Goal: Task Accomplishment & Management: Complete application form

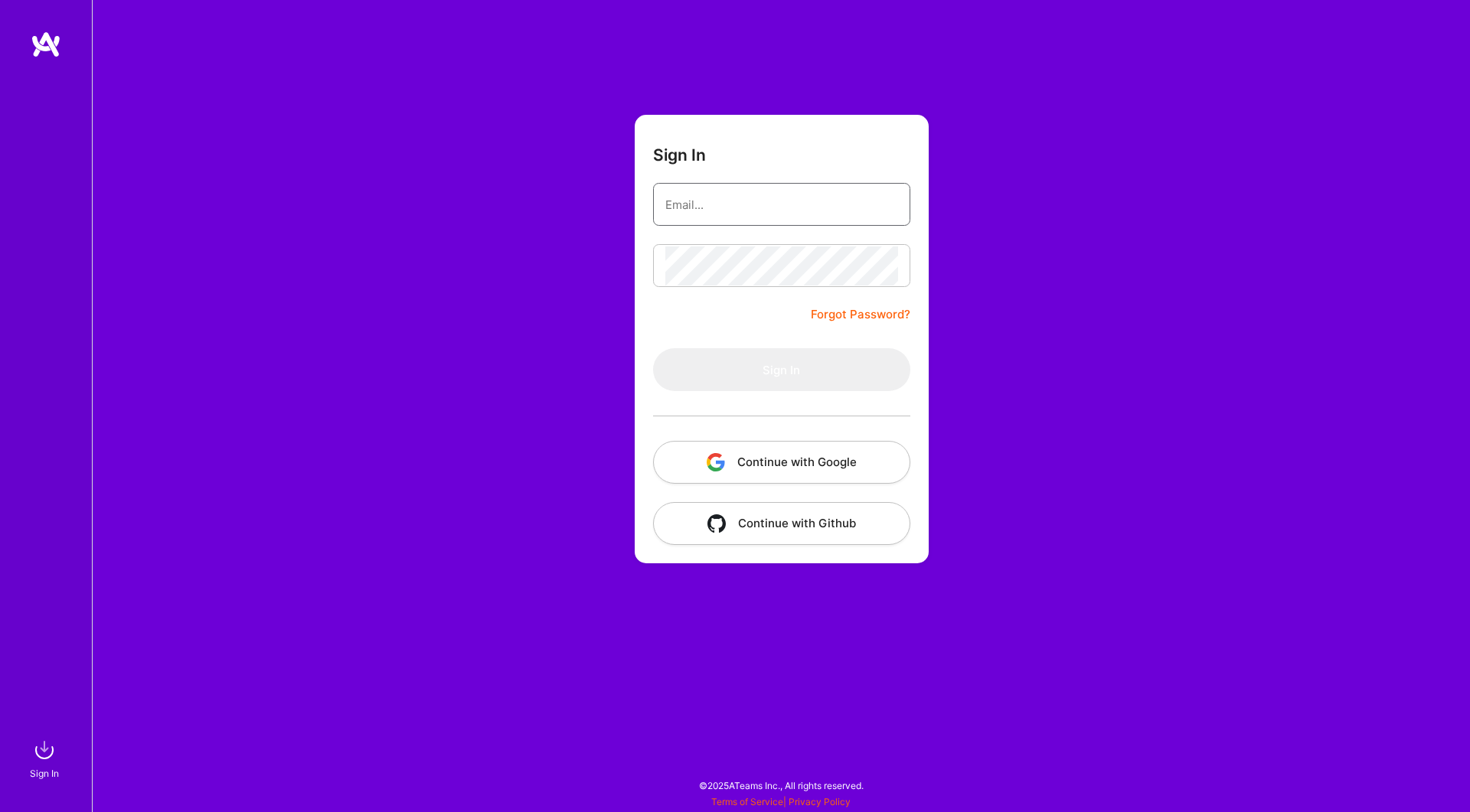
click at [770, 196] on input "email" at bounding box center [782, 205] width 232 height 39
paste input "person0000@"
type input "[EMAIL_ADDRESS][DOMAIN_NAME]"
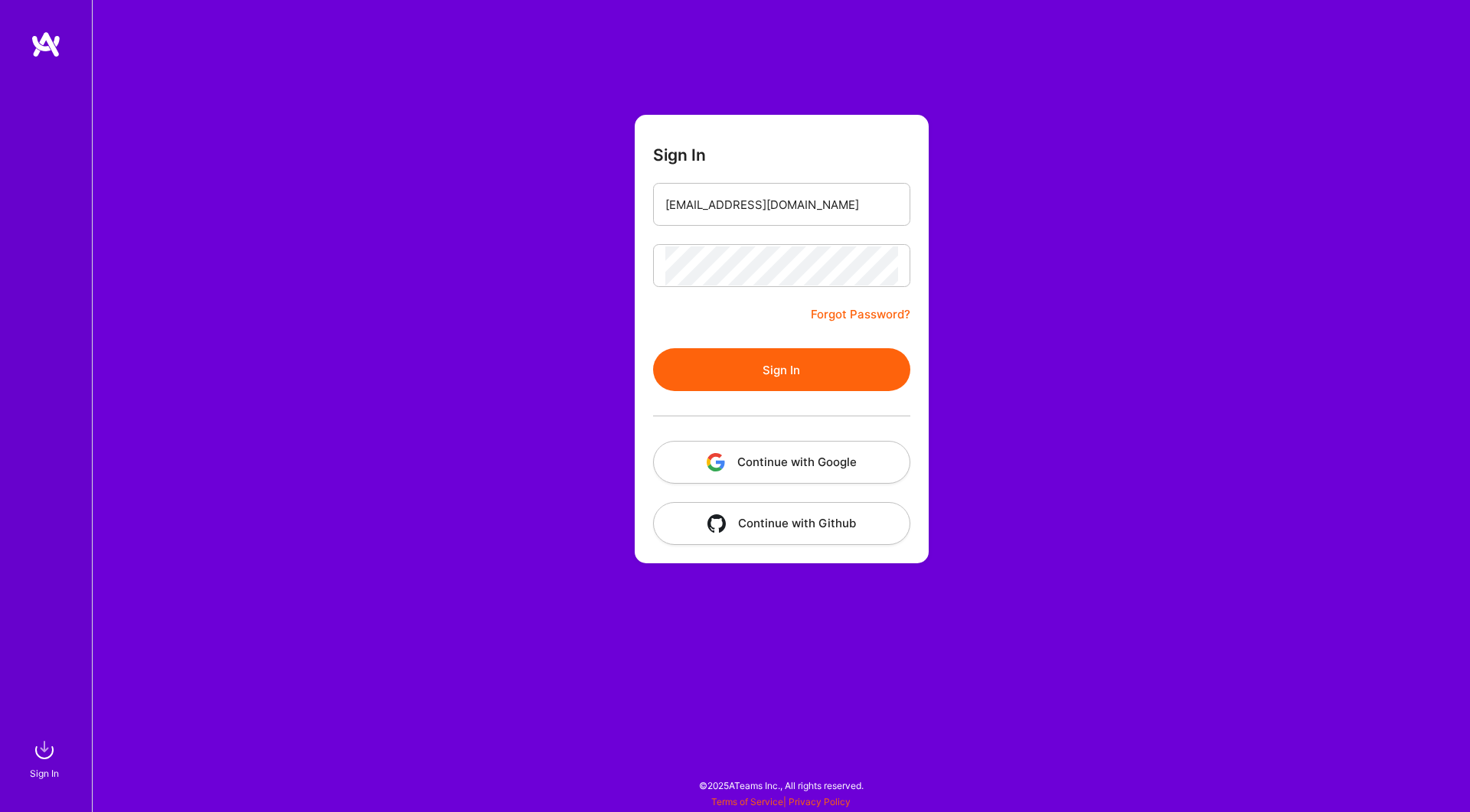
click at [803, 364] on button "Sign In" at bounding box center [781, 369] width 257 height 42
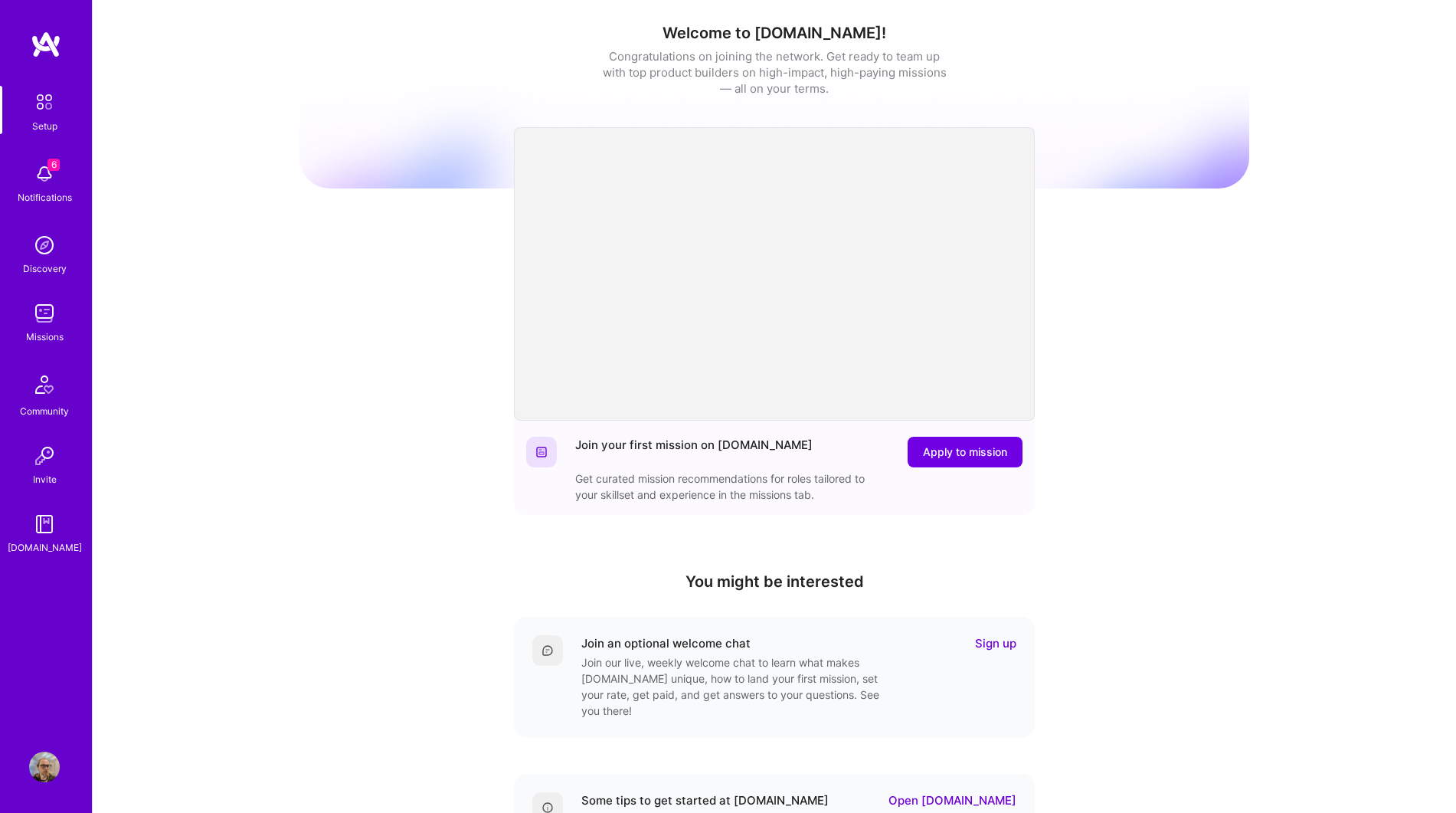
click at [42, 318] on img at bounding box center [44, 313] width 30 height 30
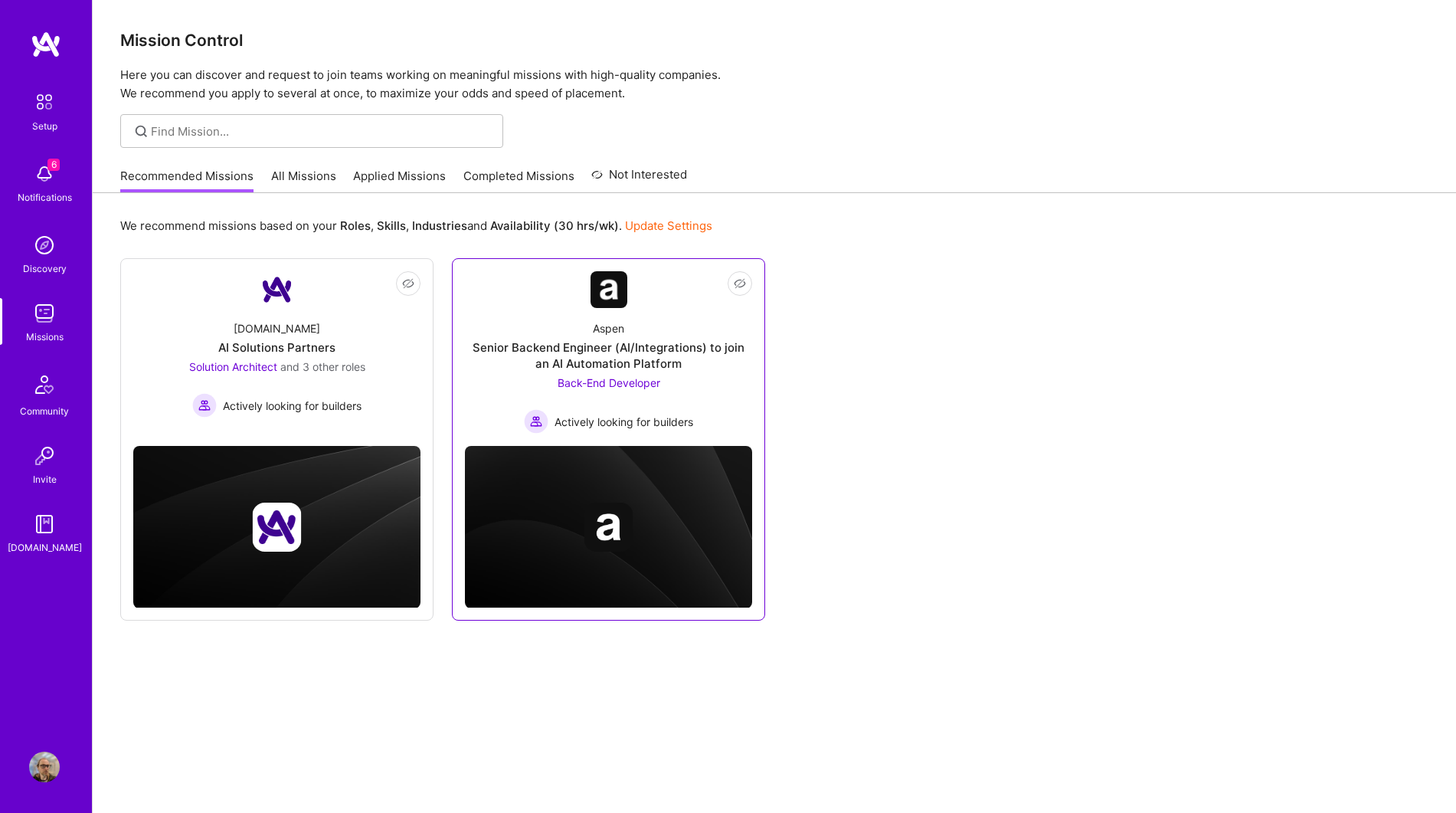
click at [608, 341] on div "Senior Backend Engineer (AI/Integrations) to join an AI Automation Platform" at bounding box center [608, 355] width 287 height 32
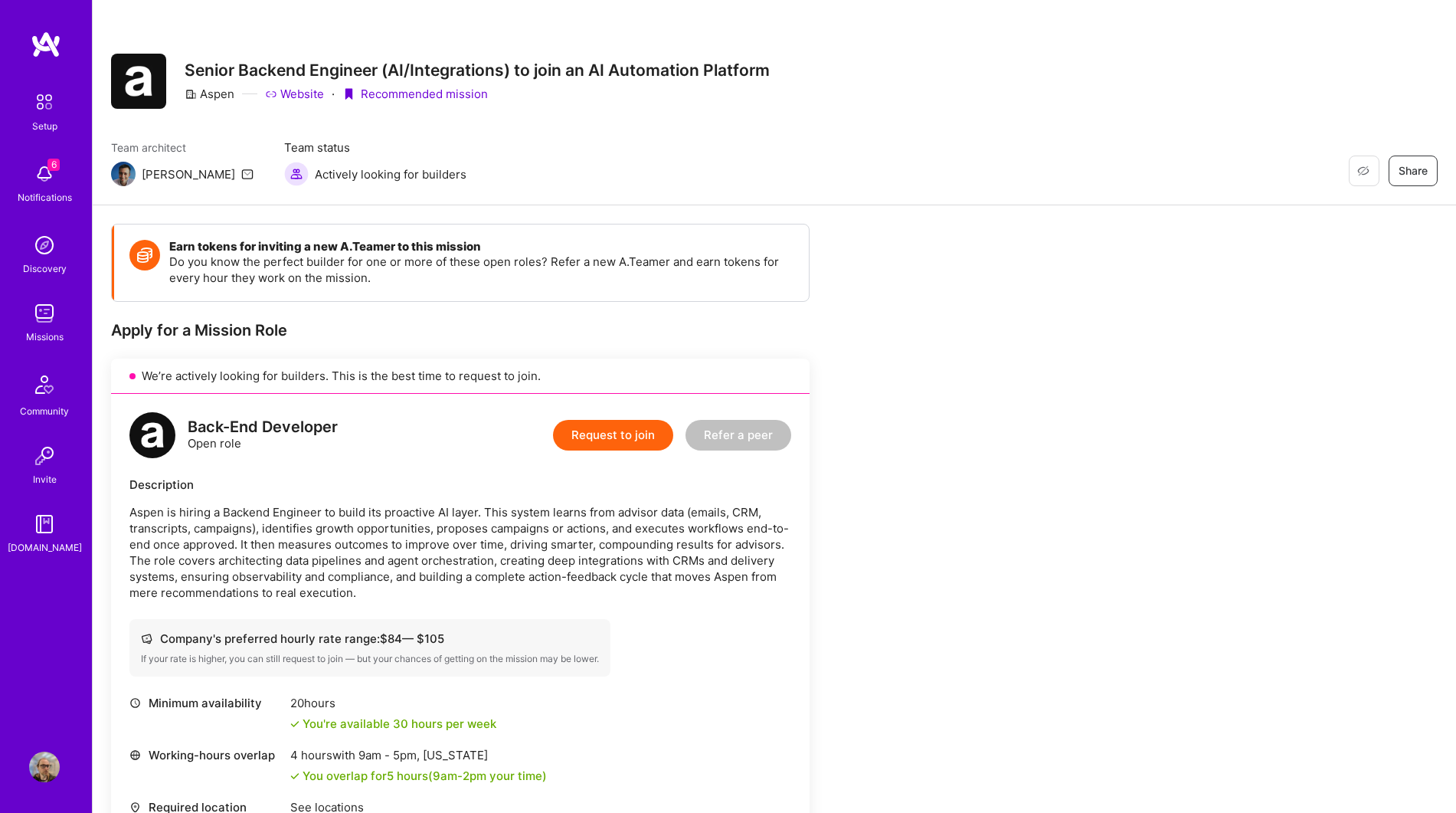
click at [42, 311] on img at bounding box center [44, 313] width 30 height 30
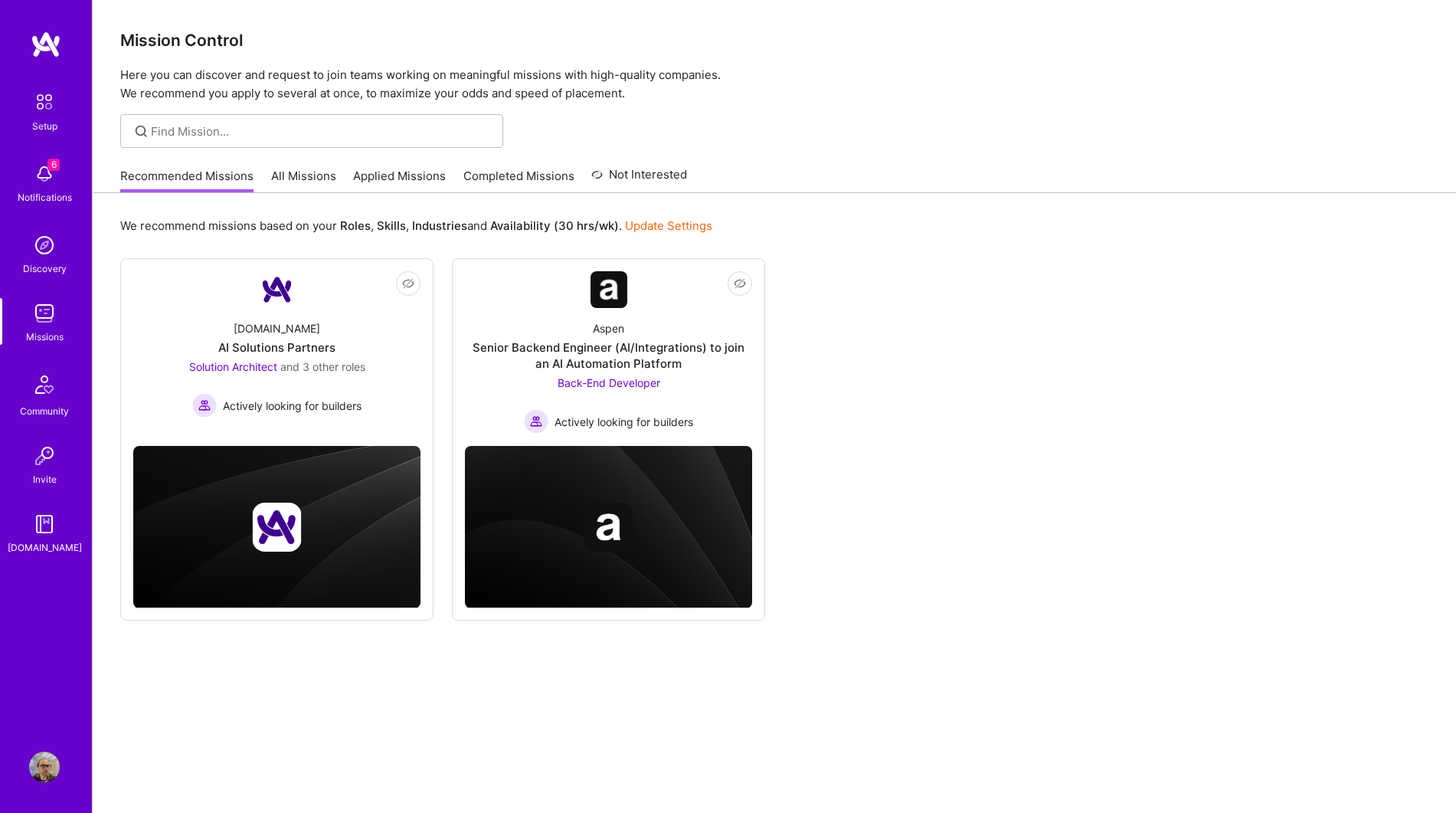
click at [288, 180] on link "All Missions" at bounding box center [304, 180] width 65 height 25
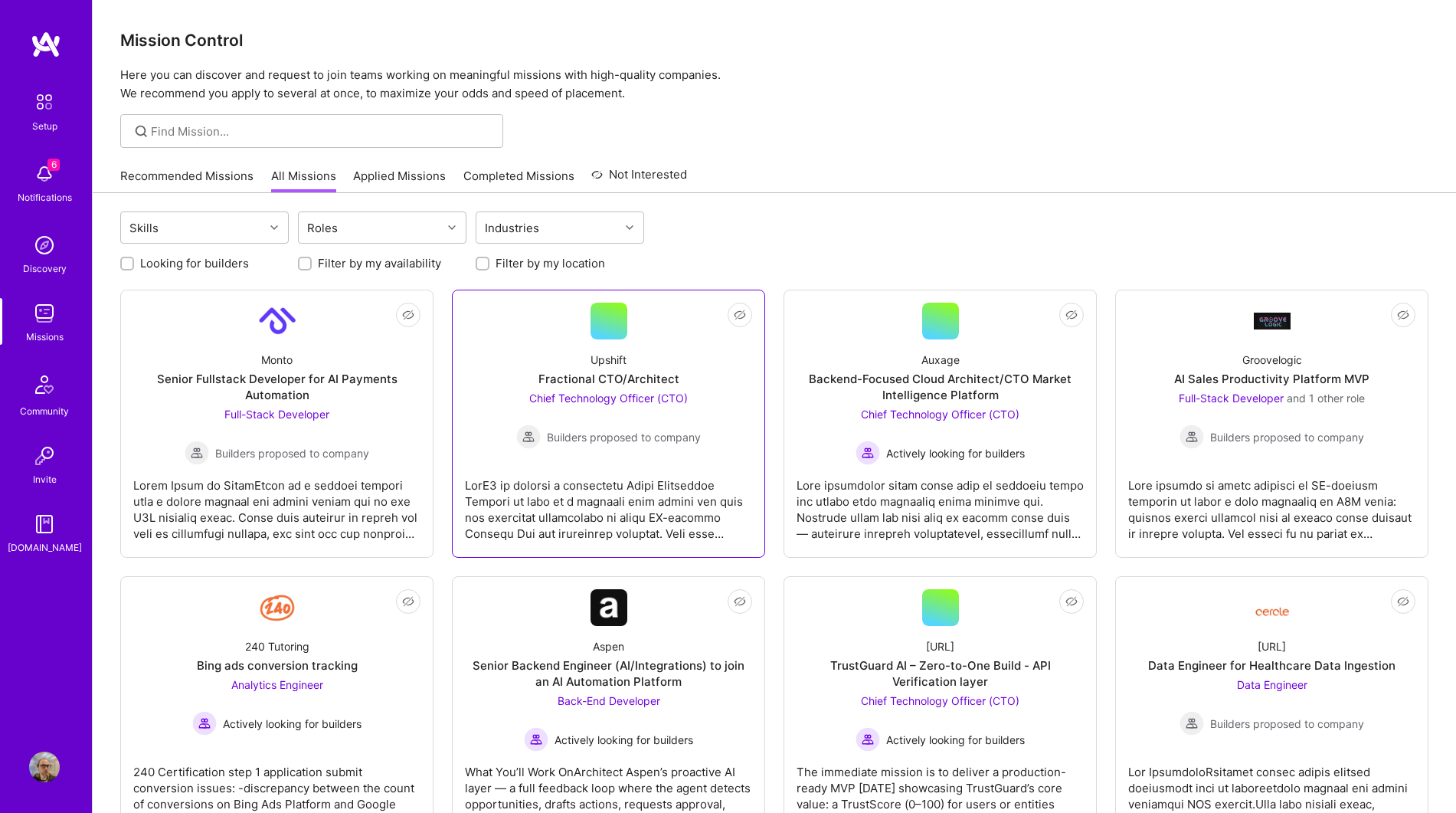
click at [535, 341] on div "Upshift Fractional CTO/Architect Chief Technology Officer (CTO) Builders propos…" at bounding box center [608, 394] width 287 height 109
click at [364, 436] on div "Full-Stack Developer Builders proposed to company" at bounding box center [277, 436] width 185 height 59
click at [306, 259] on input "Filter by my availability" at bounding box center [306, 265] width 10 height 10
checkbox input "true"
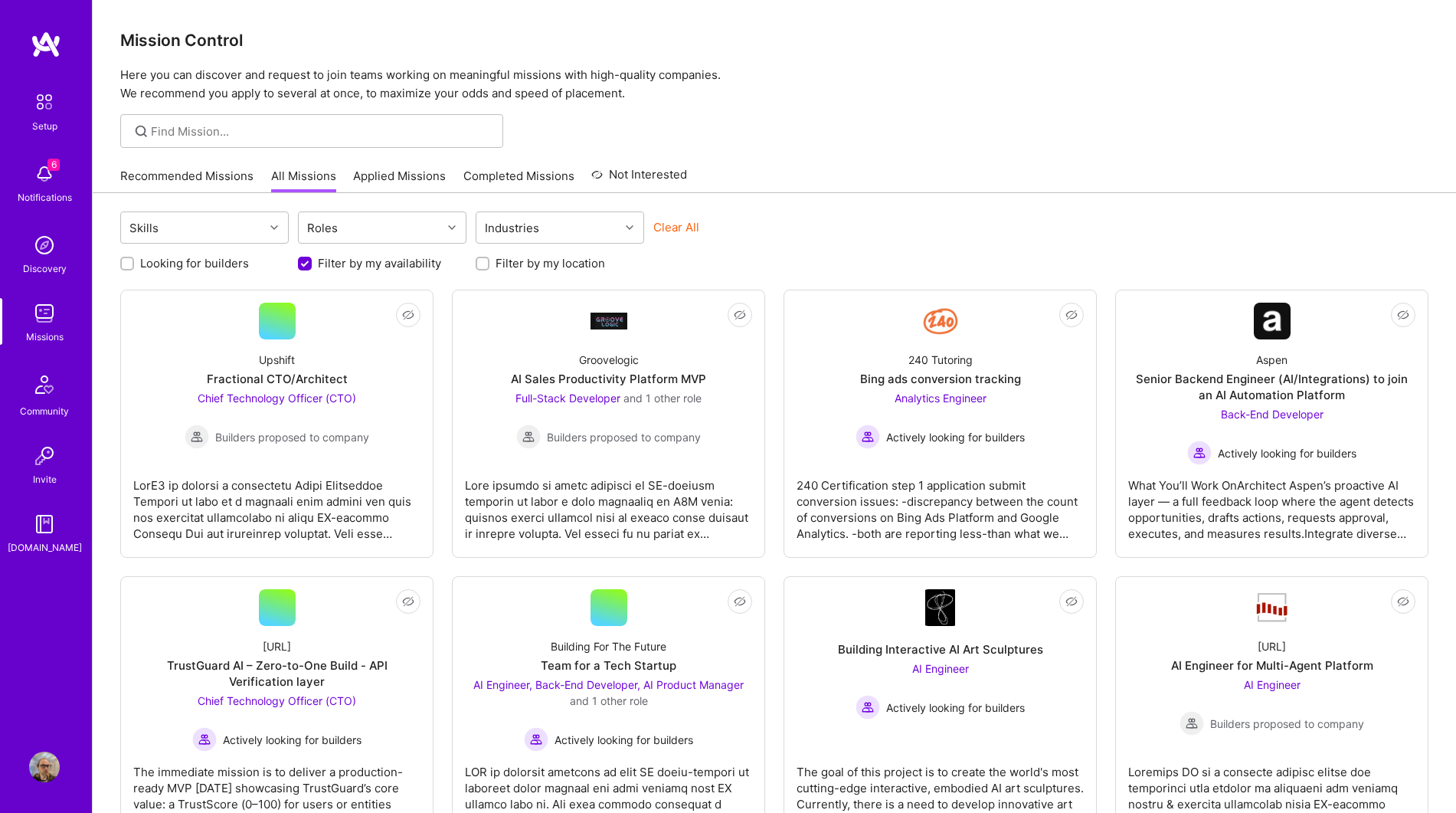
click at [224, 261] on label "Looking for builders" at bounding box center [194, 263] width 108 height 16
click at [134, 261] on input "Looking for builders" at bounding box center [128, 265] width 10 height 10
checkbox input "true"
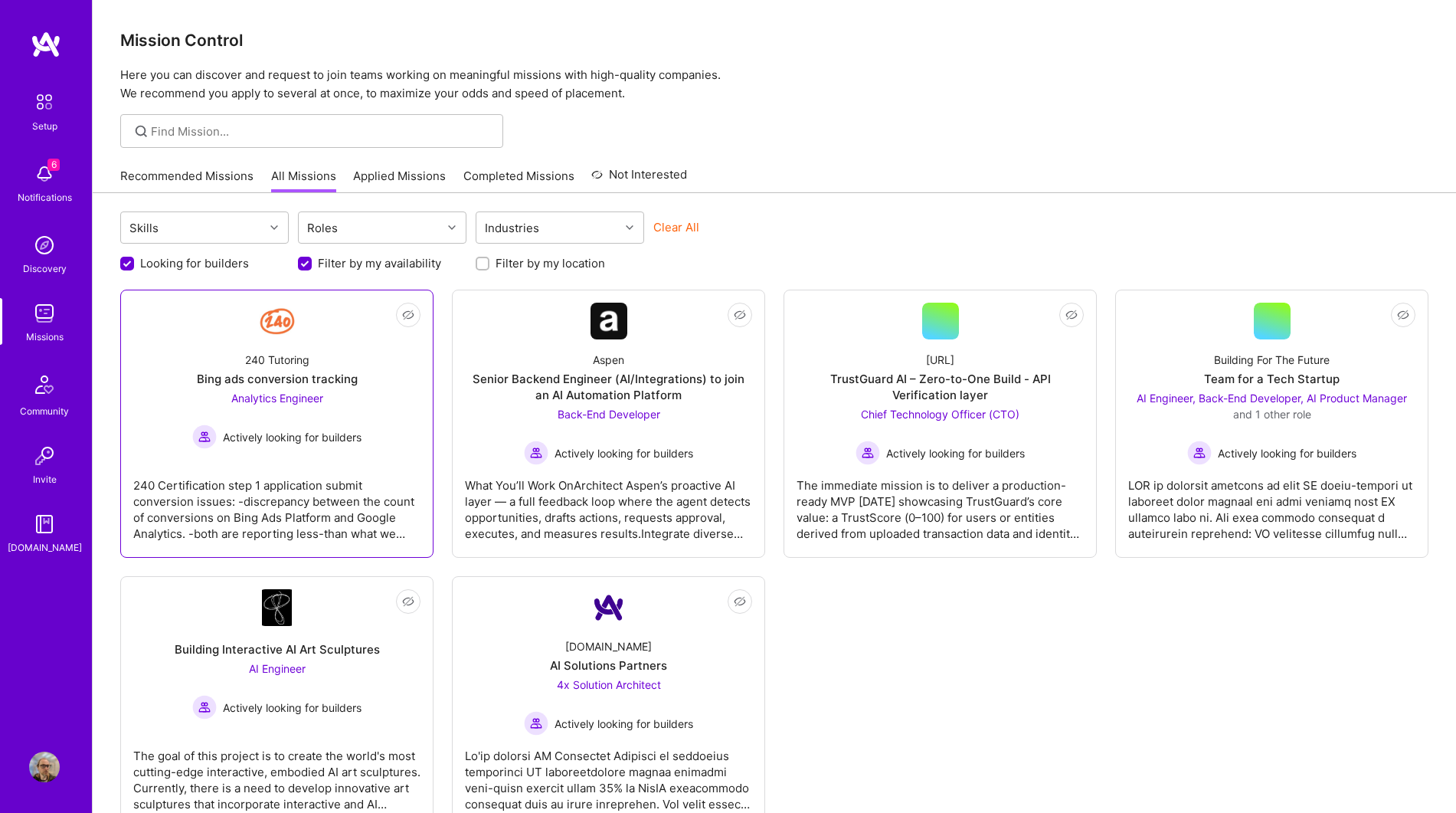
click at [379, 410] on div "240 Tutoring Bing ads conversion tracking Analytics Engineer Actively looking f…" at bounding box center [277, 394] width 287 height 109
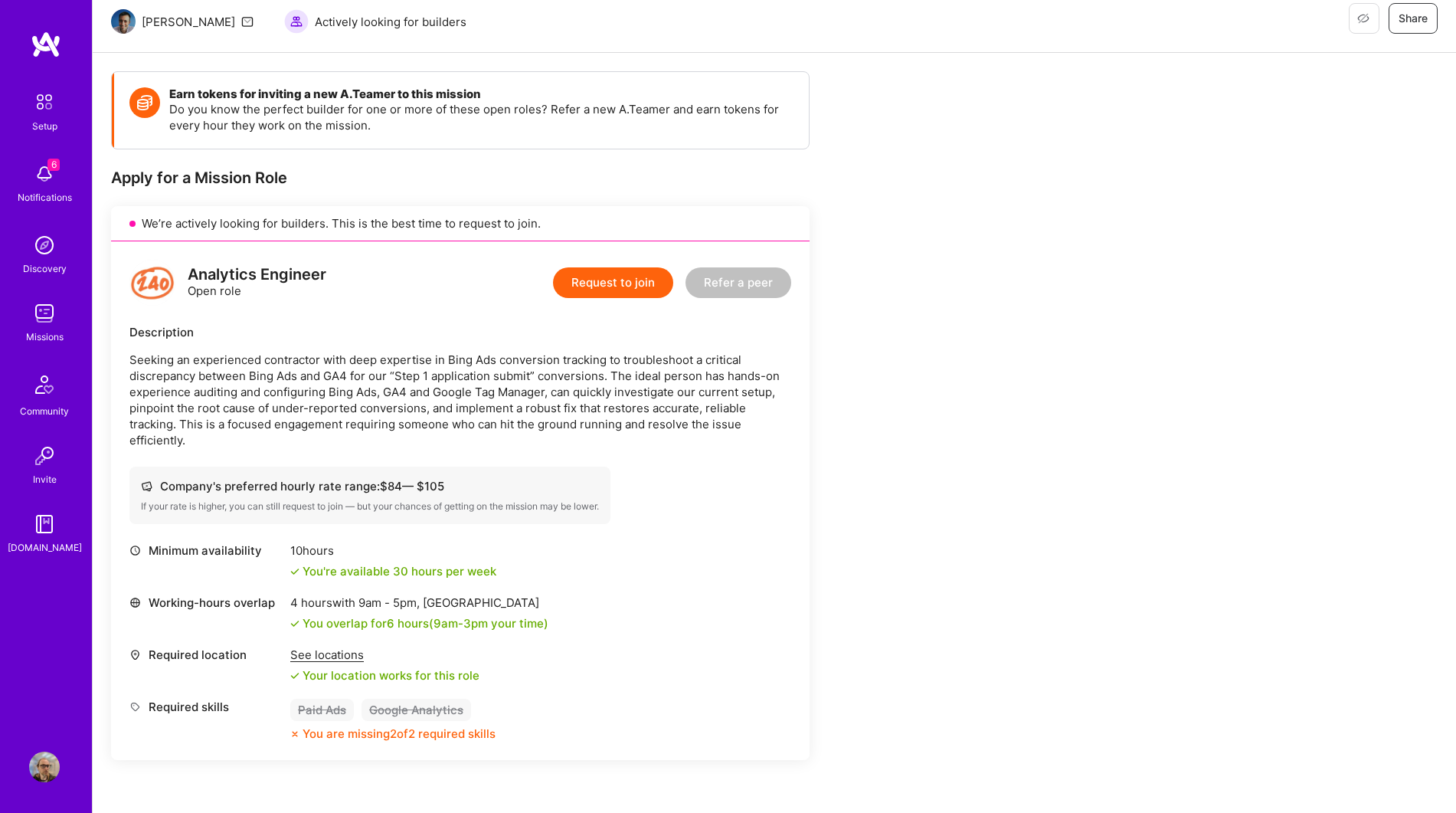
scroll to position [154, 0]
click at [1366, 24] on span "Not Interested" at bounding box center [1333, 17] width 73 height 16
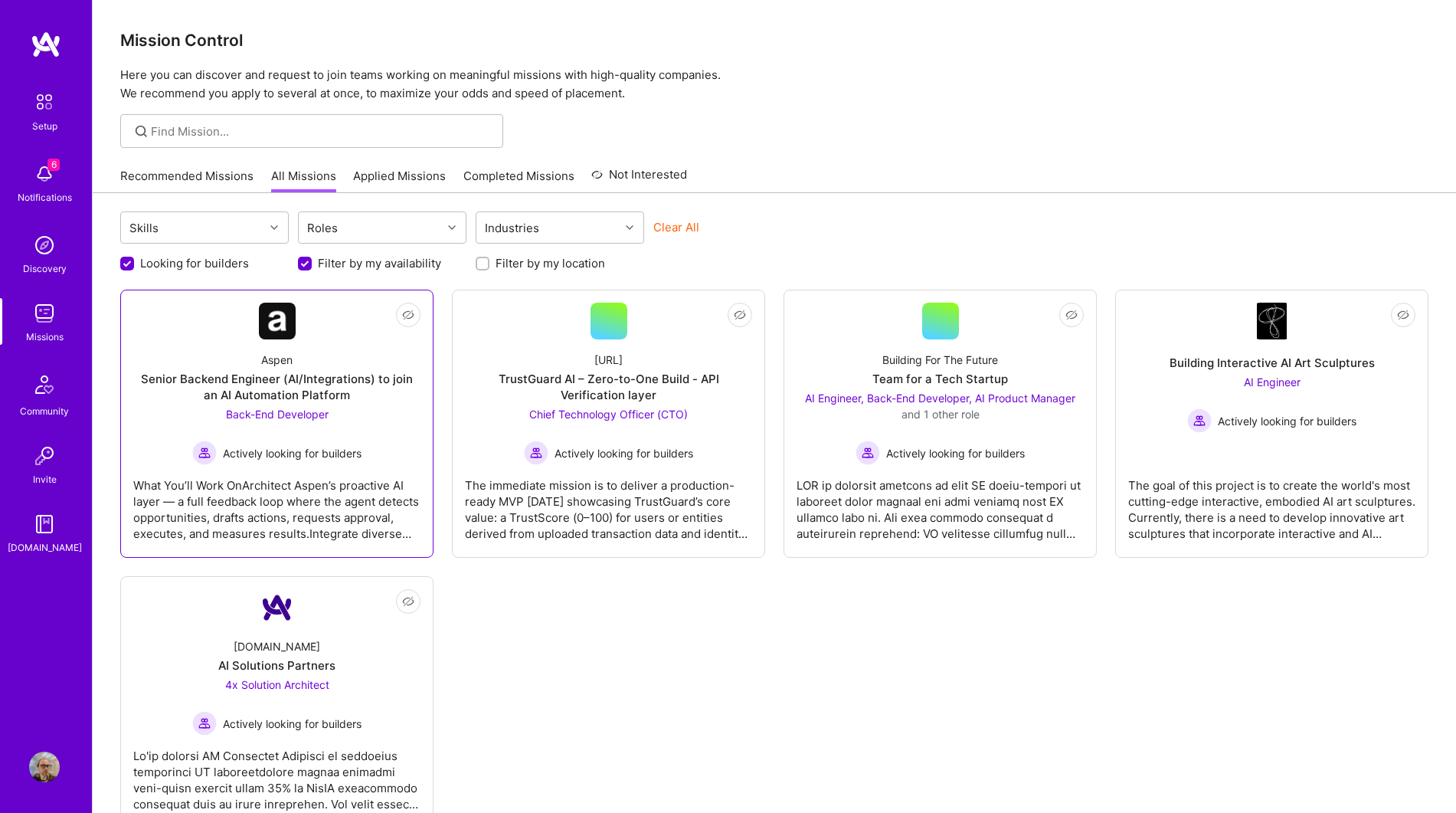
click at [364, 418] on div "Aspen Senior Backend Engineer (AI/Integrations) to join an AI Automation Platfo…" at bounding box center [277, 402] width 287 height 126
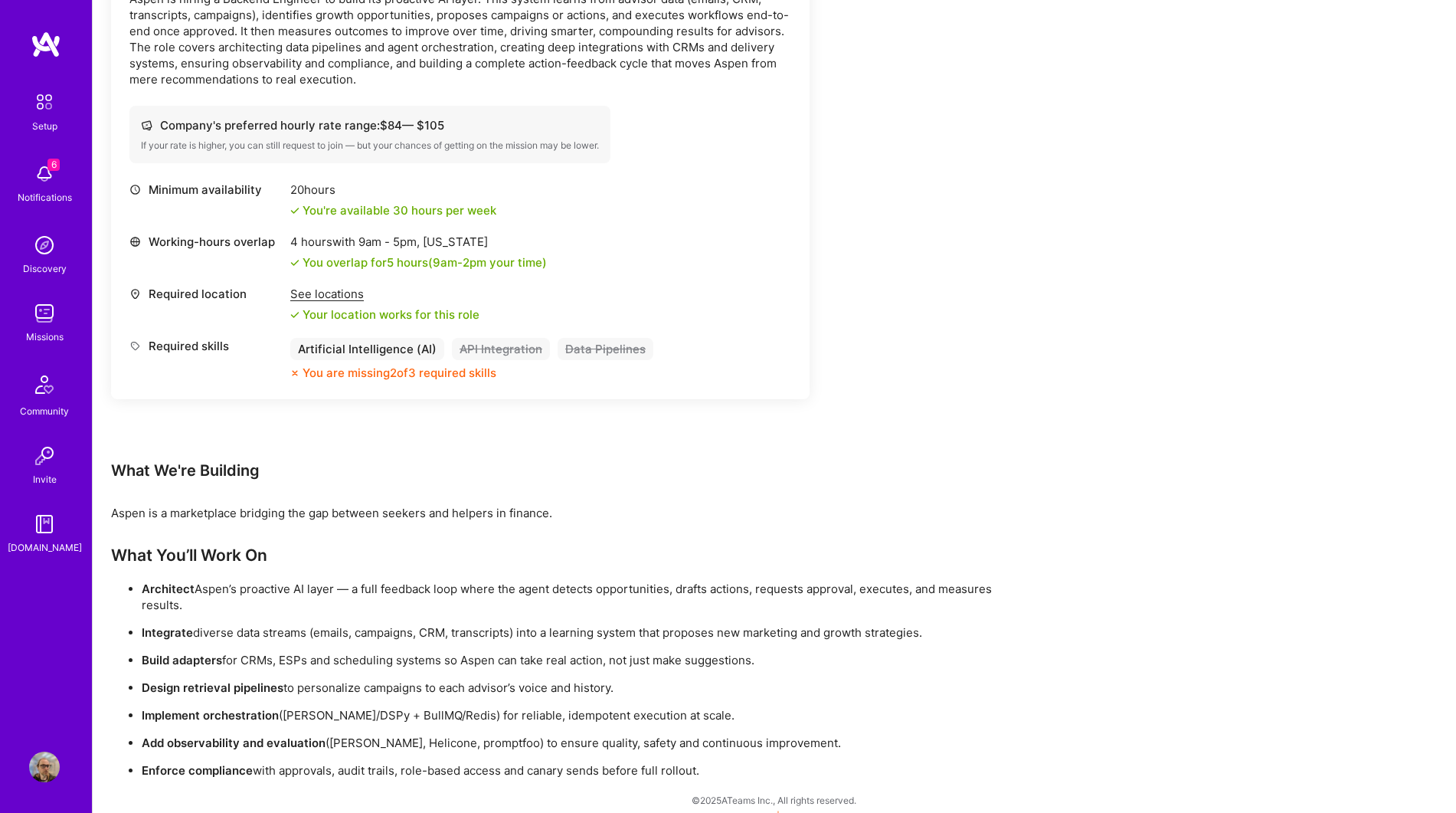
scroll to position [527, 0]
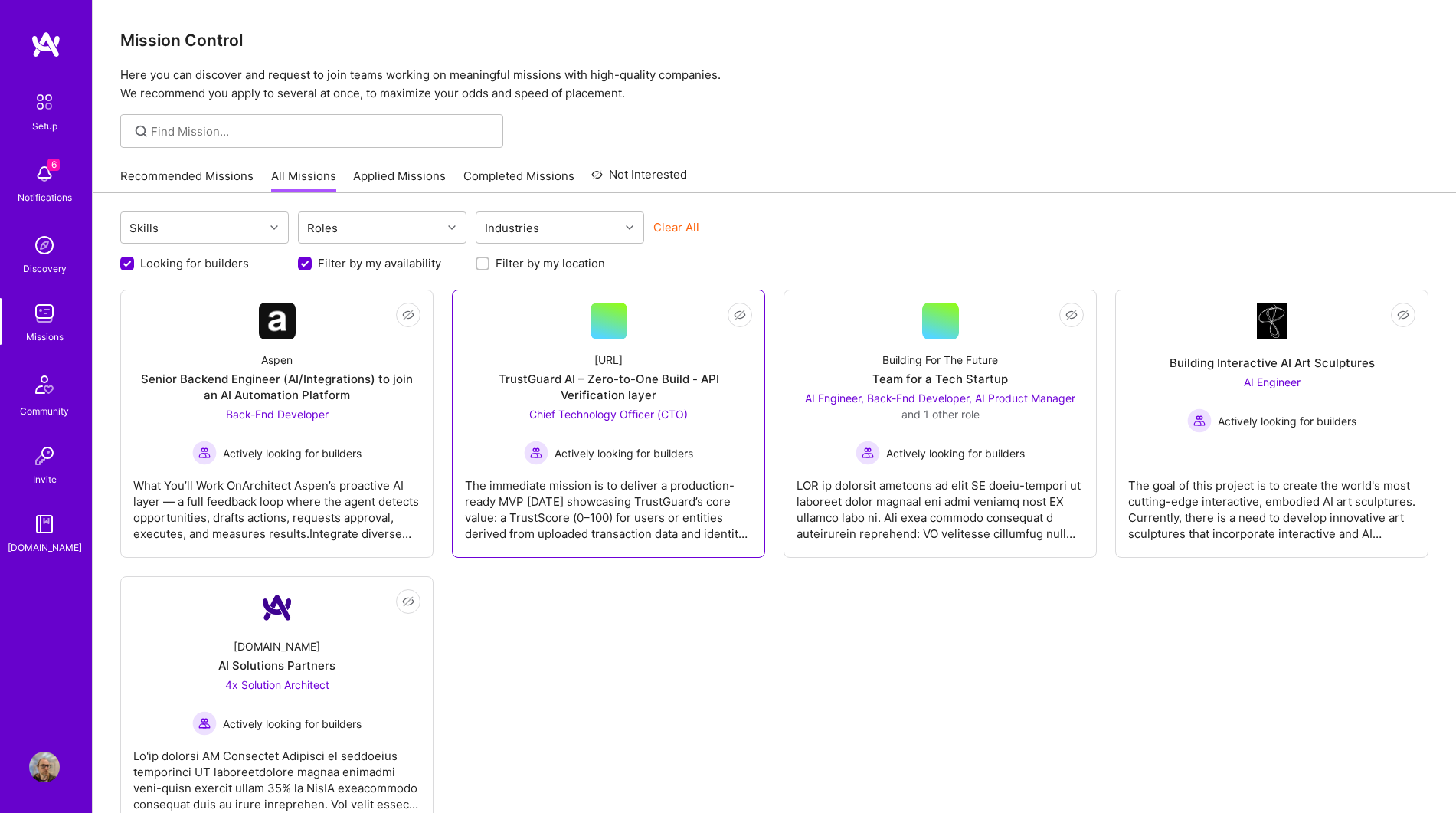
click at [666, 347] on div "Trustguard.ai TrustGuard AI – Zero-to-One Build - API Verification layer Chief …" at bounding box center [608, 402] width 287 height 126
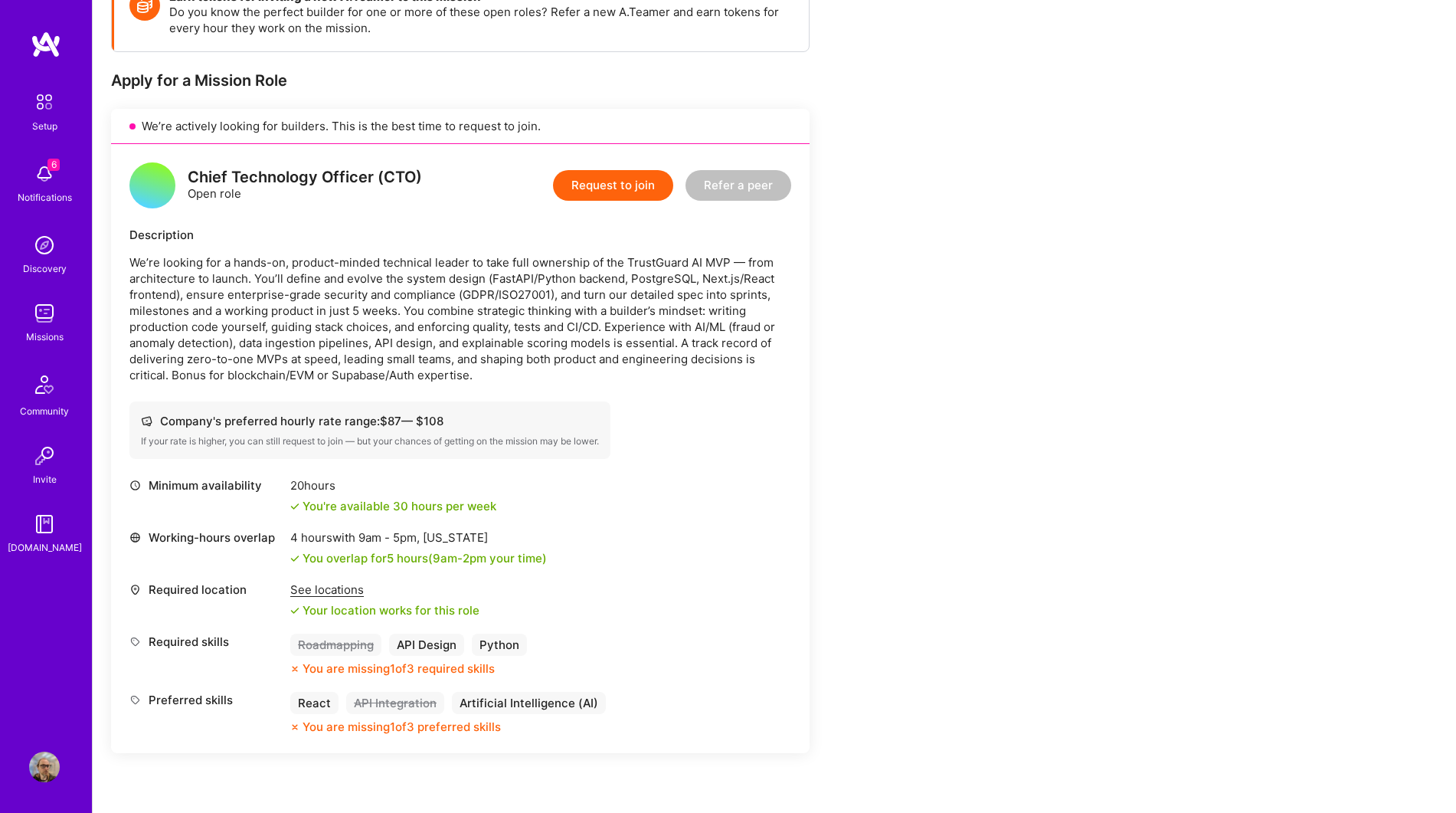
scroll to position [243, 0]
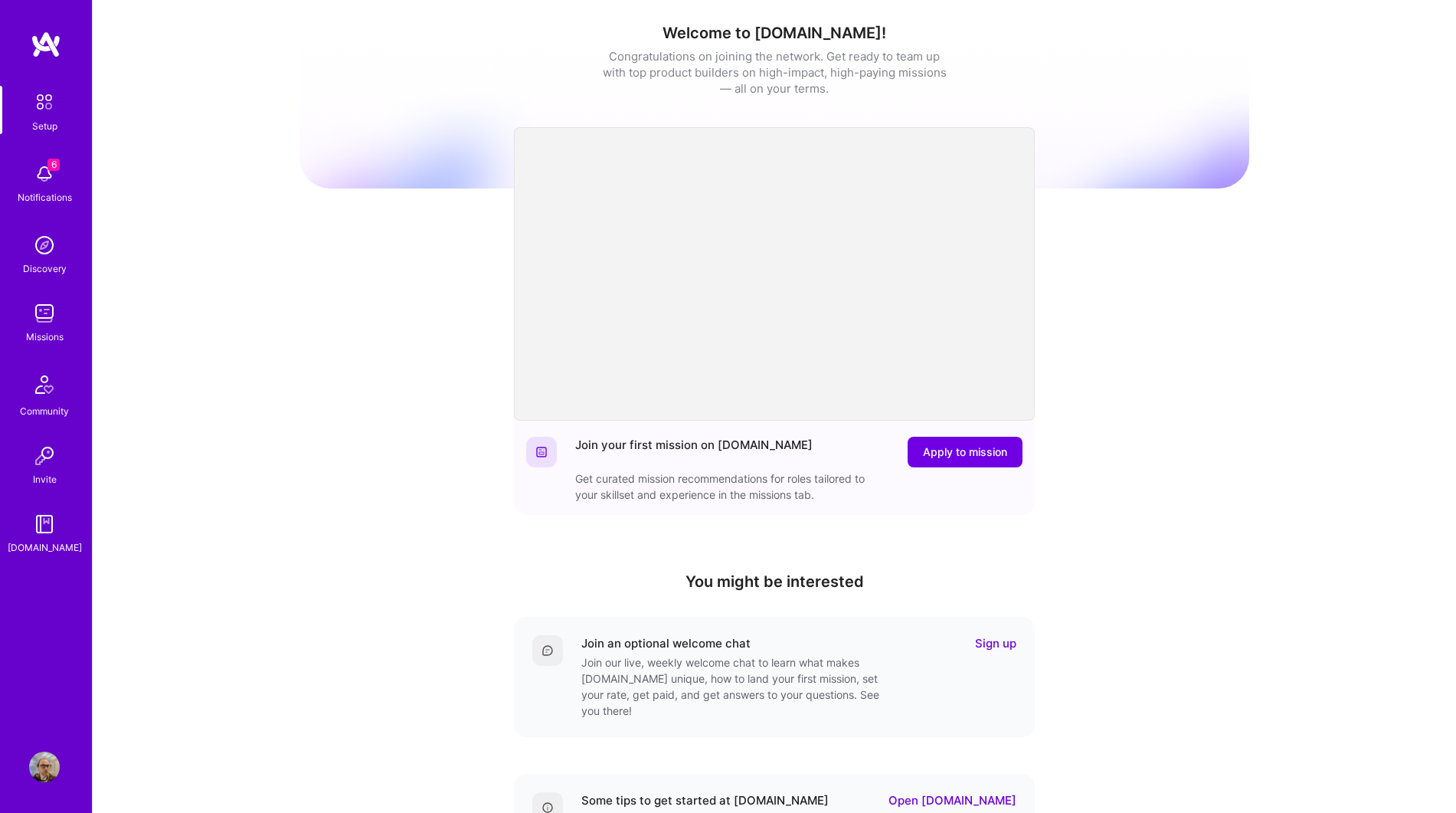
scroll to position [16, 0]
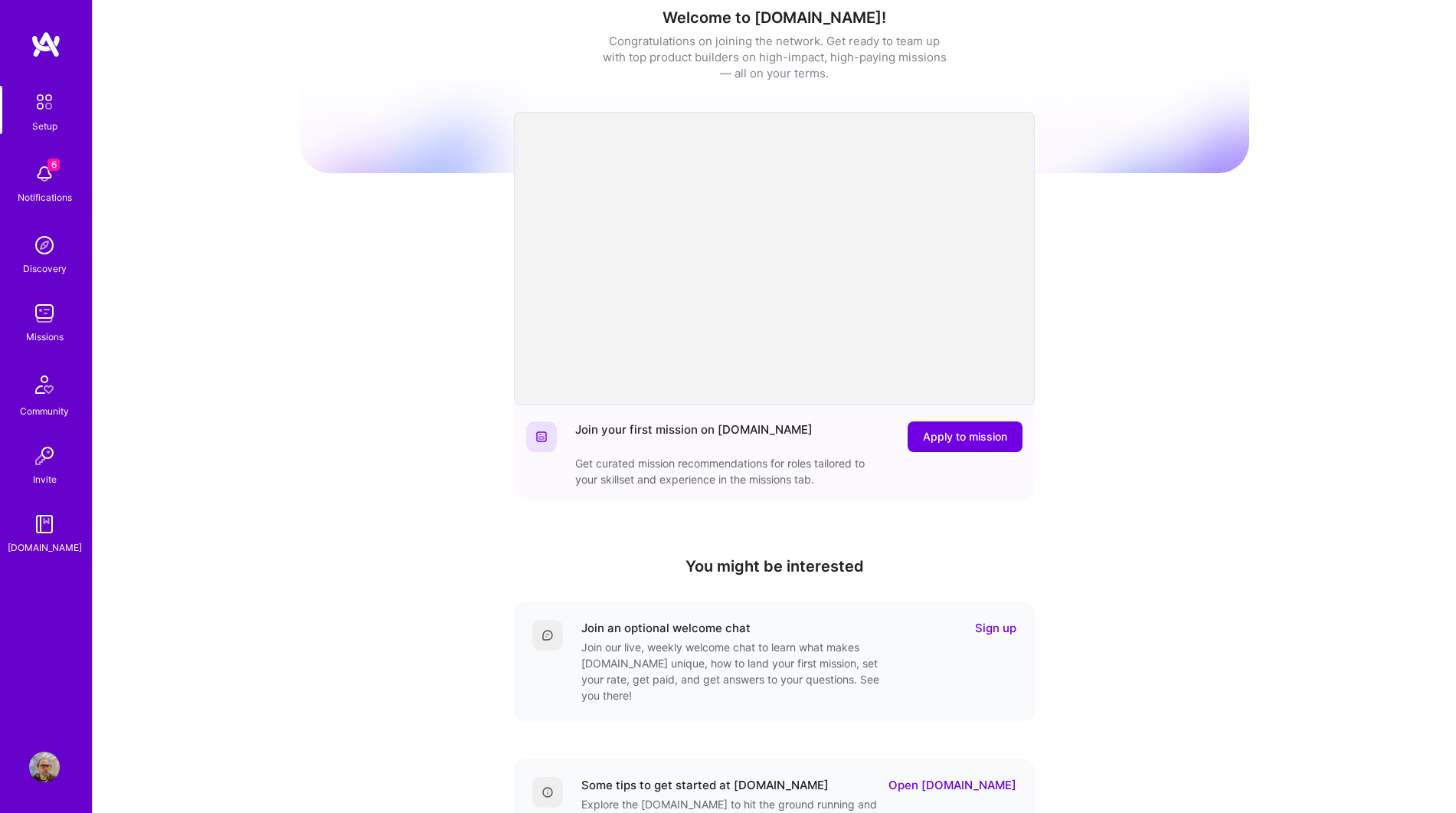
click at [41, 321] on img at bounding box center [44, 313] width 30 height 30
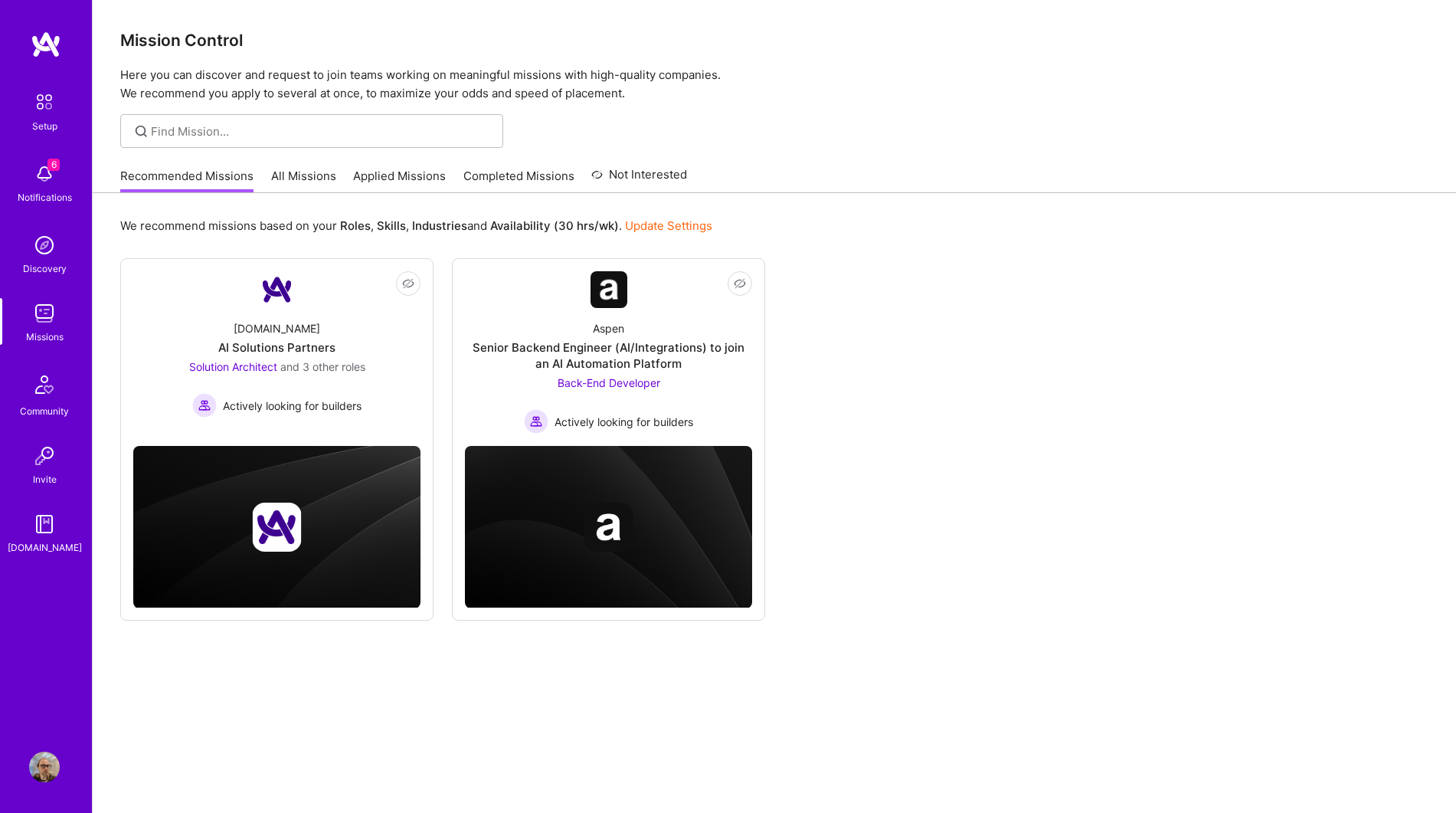
click at [292, 177] on link "All Missions" at bounding box center [304, 180] width 65 height 25
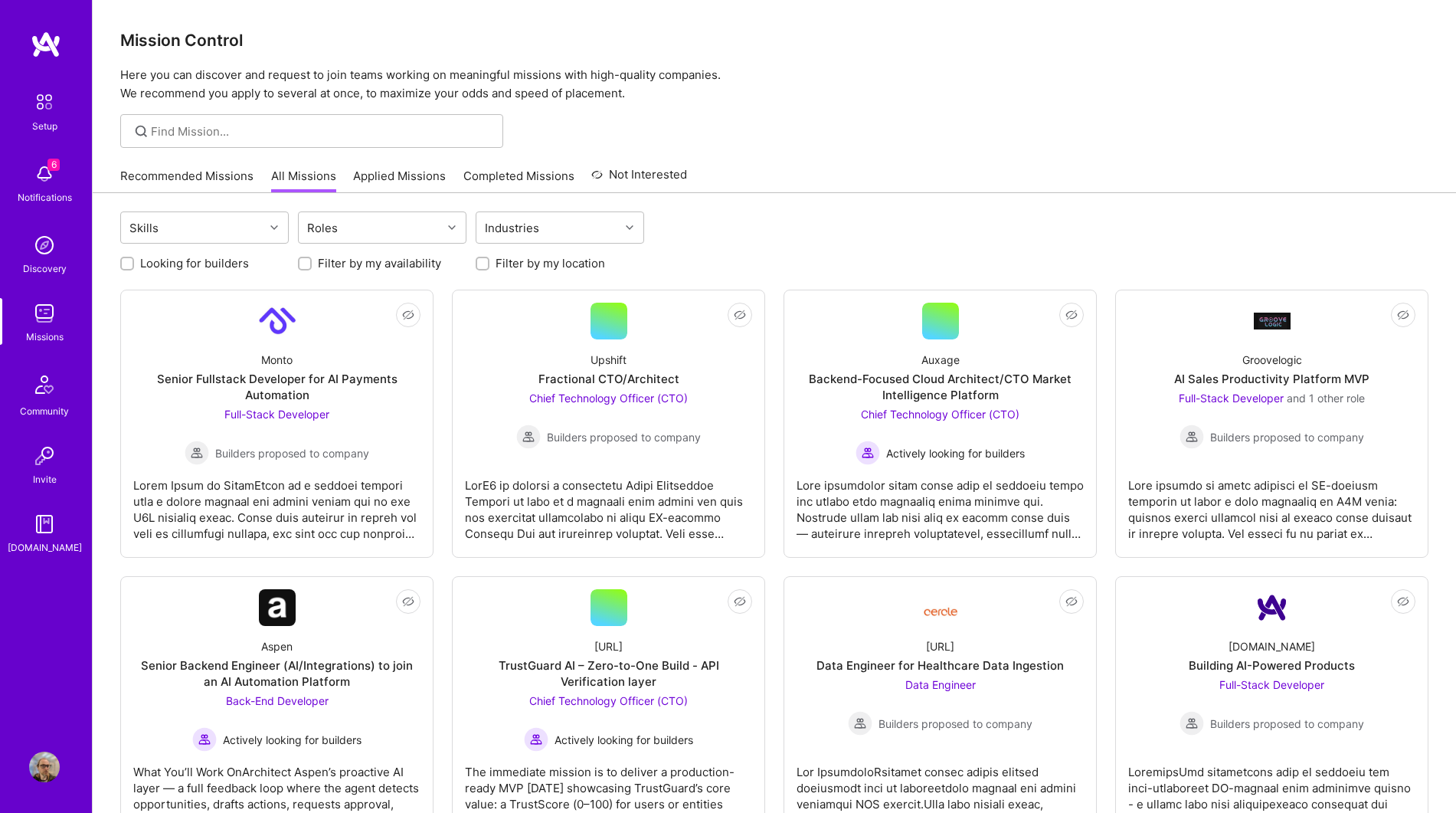
click at [357, 261] on label "Filter by my availability" at bounding box center [380, 263] width 123 height 16
click at [311, 261] on input "Filter by my availability" at bounding box center [306, 265] width 10 height 10
checkbox input "true"
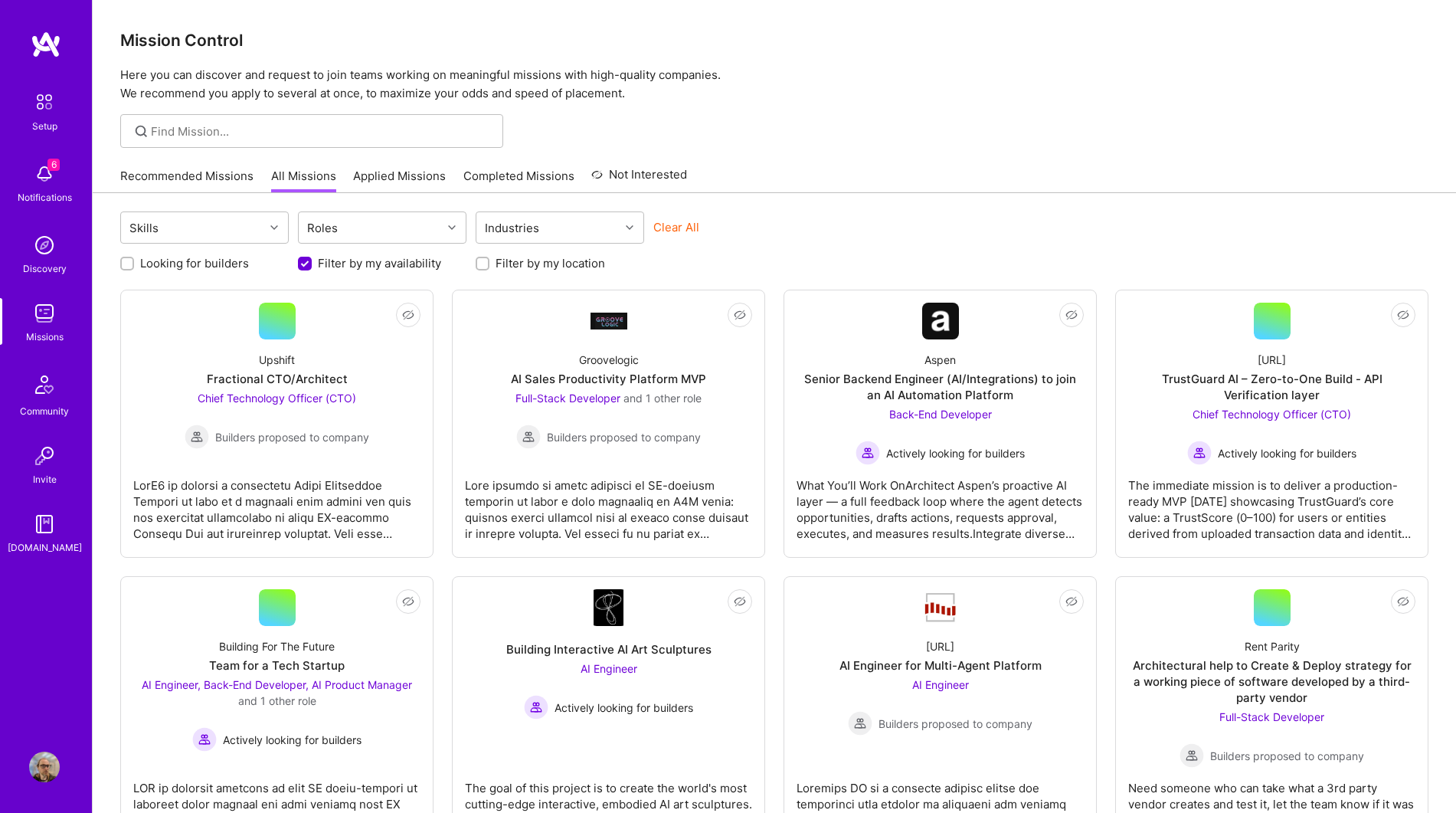
click at [225, 263] on label "Looking for builders" at bounding box center [194, 263] width 108 height 16
click at [134, 263] on input "Looking for builders" at bounding box center [128, 265] width 10 height 10
checkbox input "true"
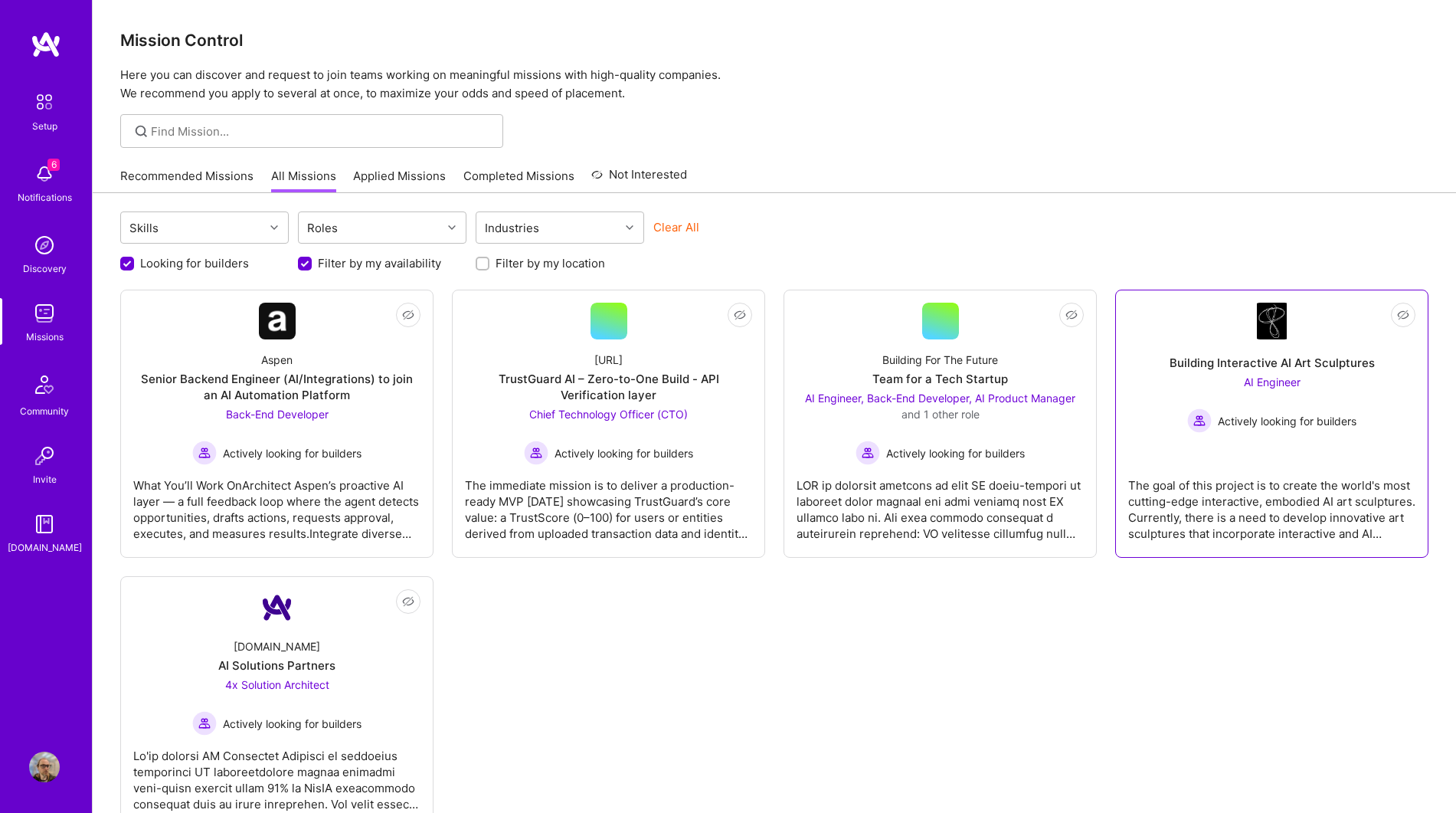
click at [1307, 358] on div "Building Interactive AI Art Sculptures" at bounding box center [1272, 363] width 206 height 16
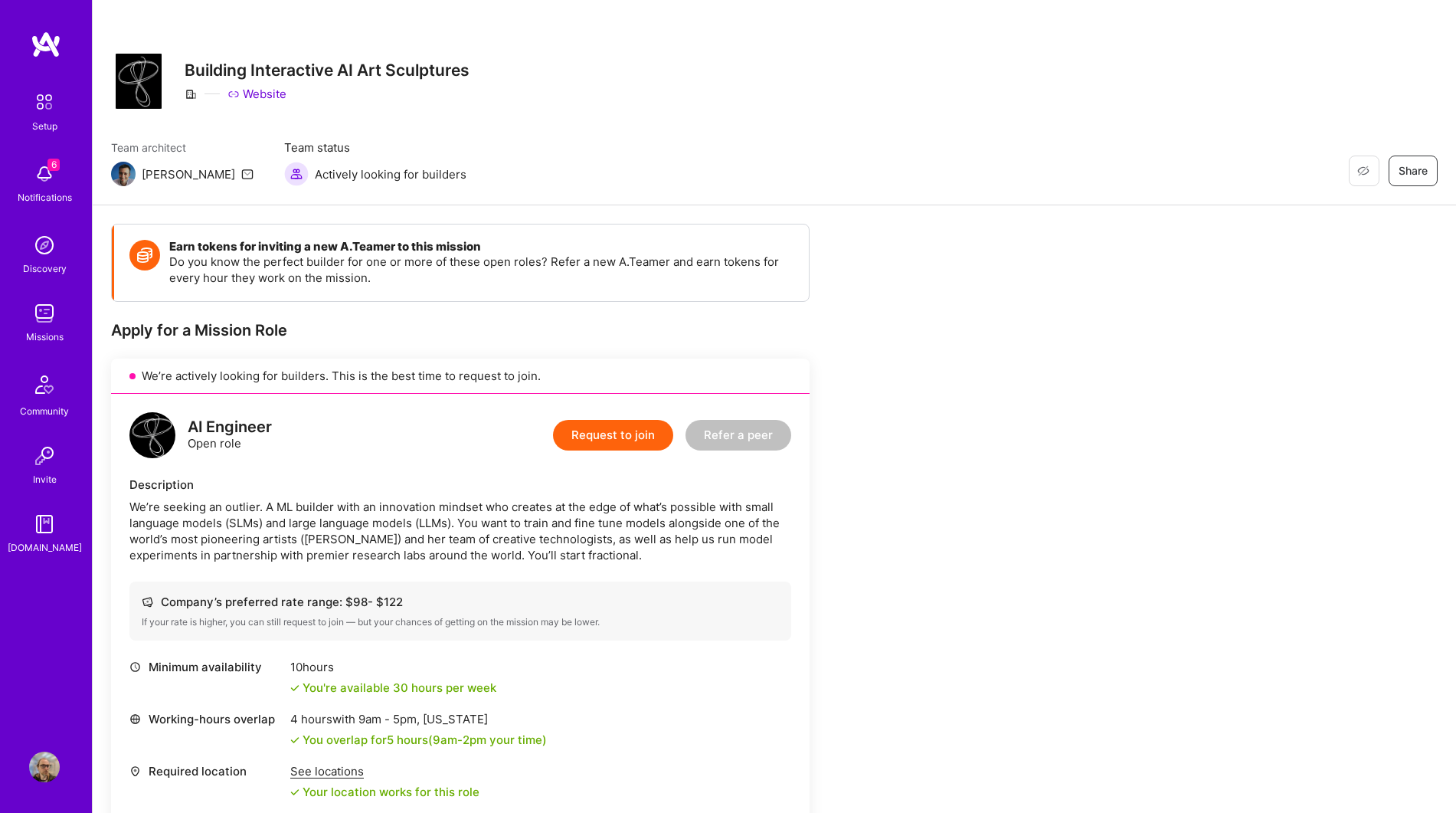
click at [630, 437] on button "Request to join" at bounding box center [613, 435] width 121 height 30
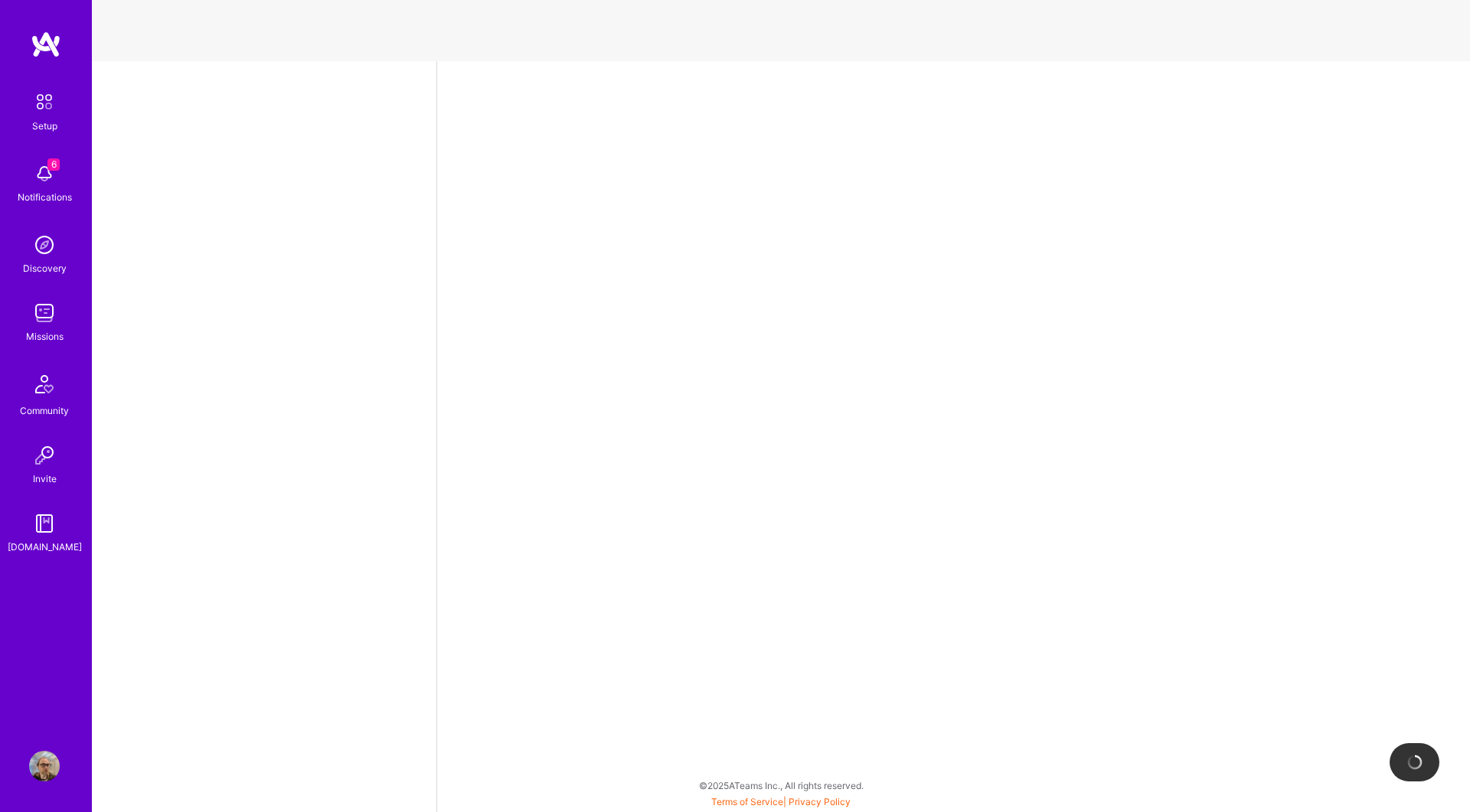
select select "US"
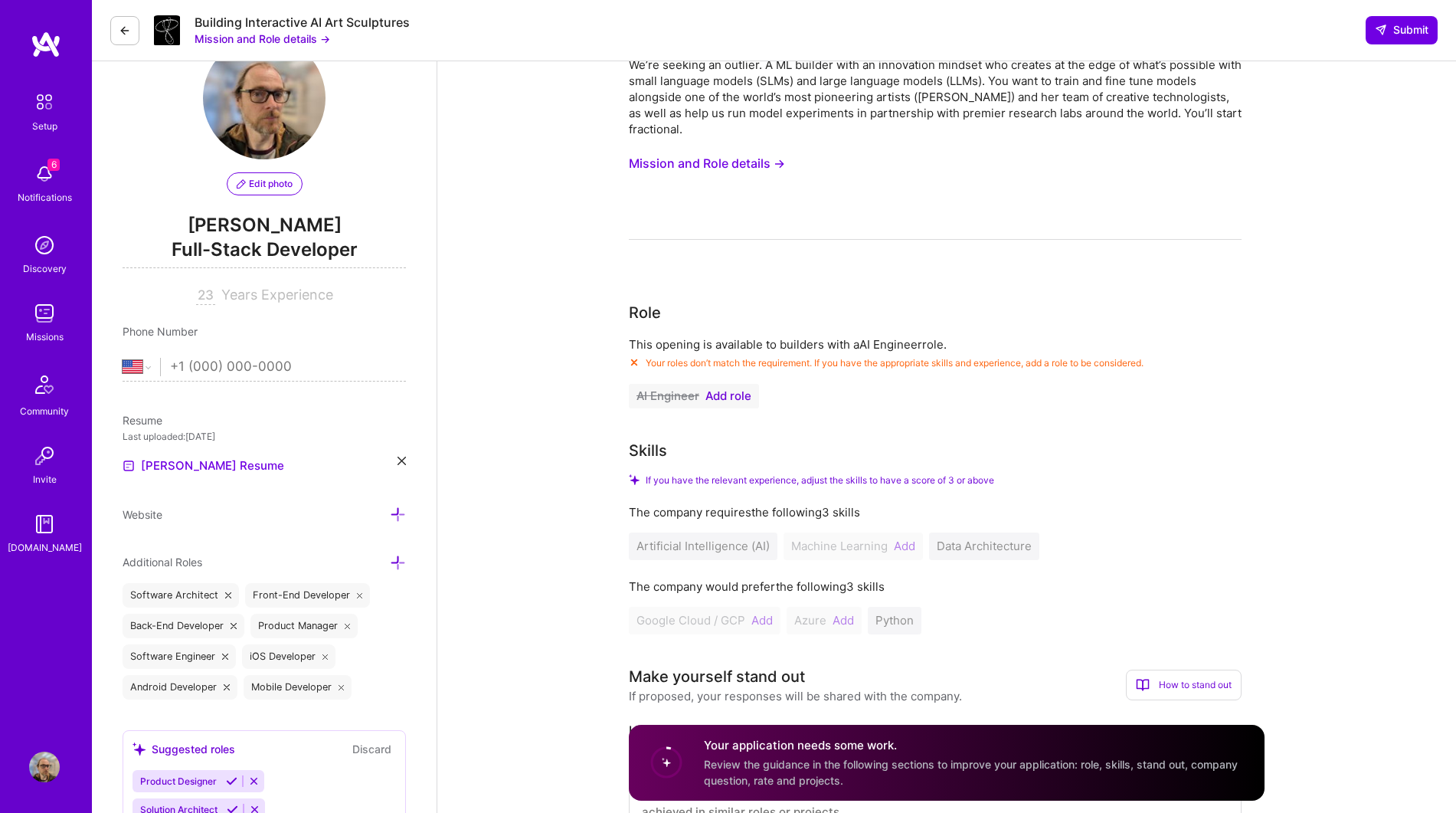
scroll to position [56, 0]
click at [989, 538] on div "Artificial Intelligence (AI) Machine Learning Add Data Architecture" at bounding box center [935, 545] width 613 height 28
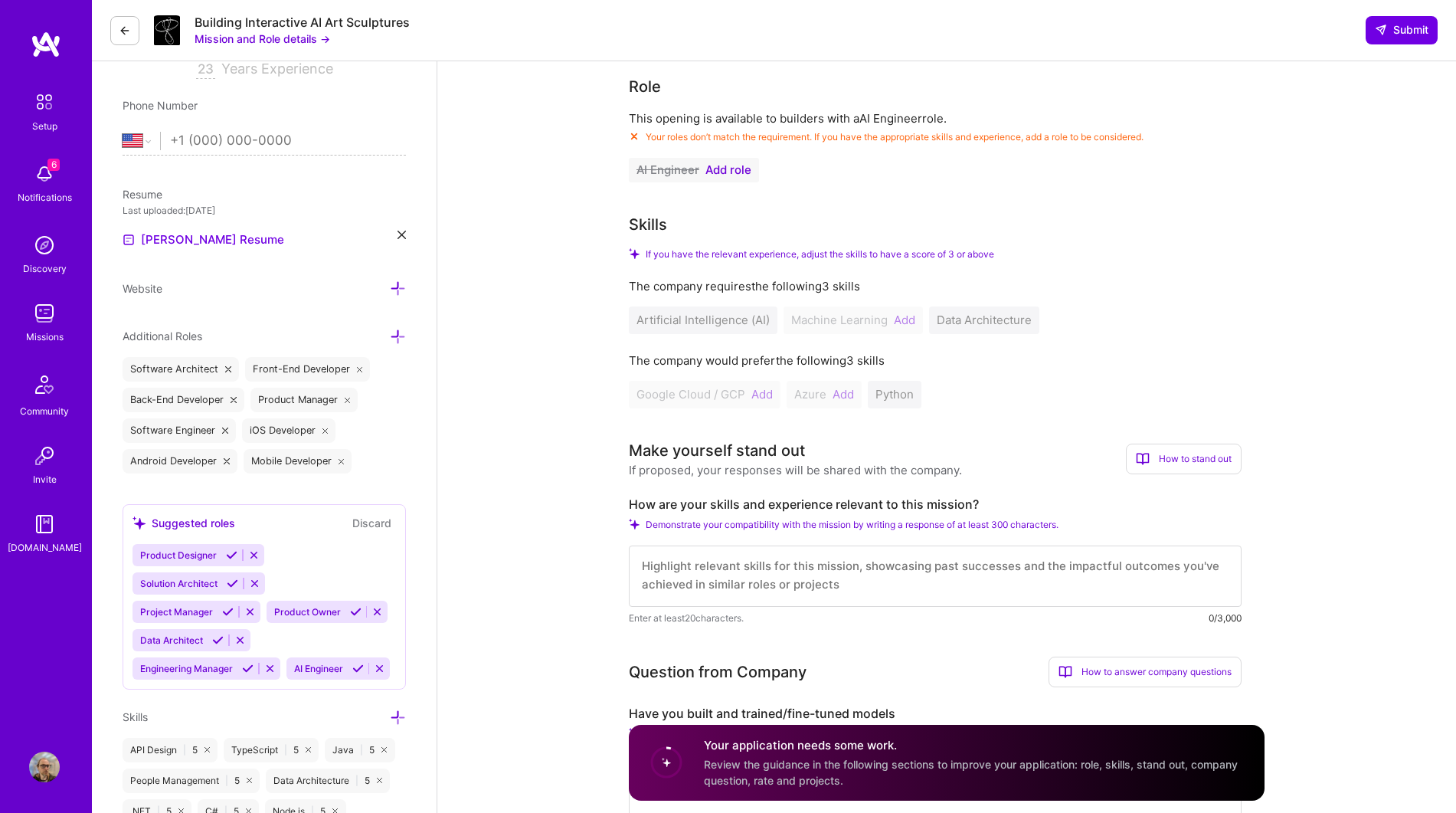
scroll to position [0, 0]
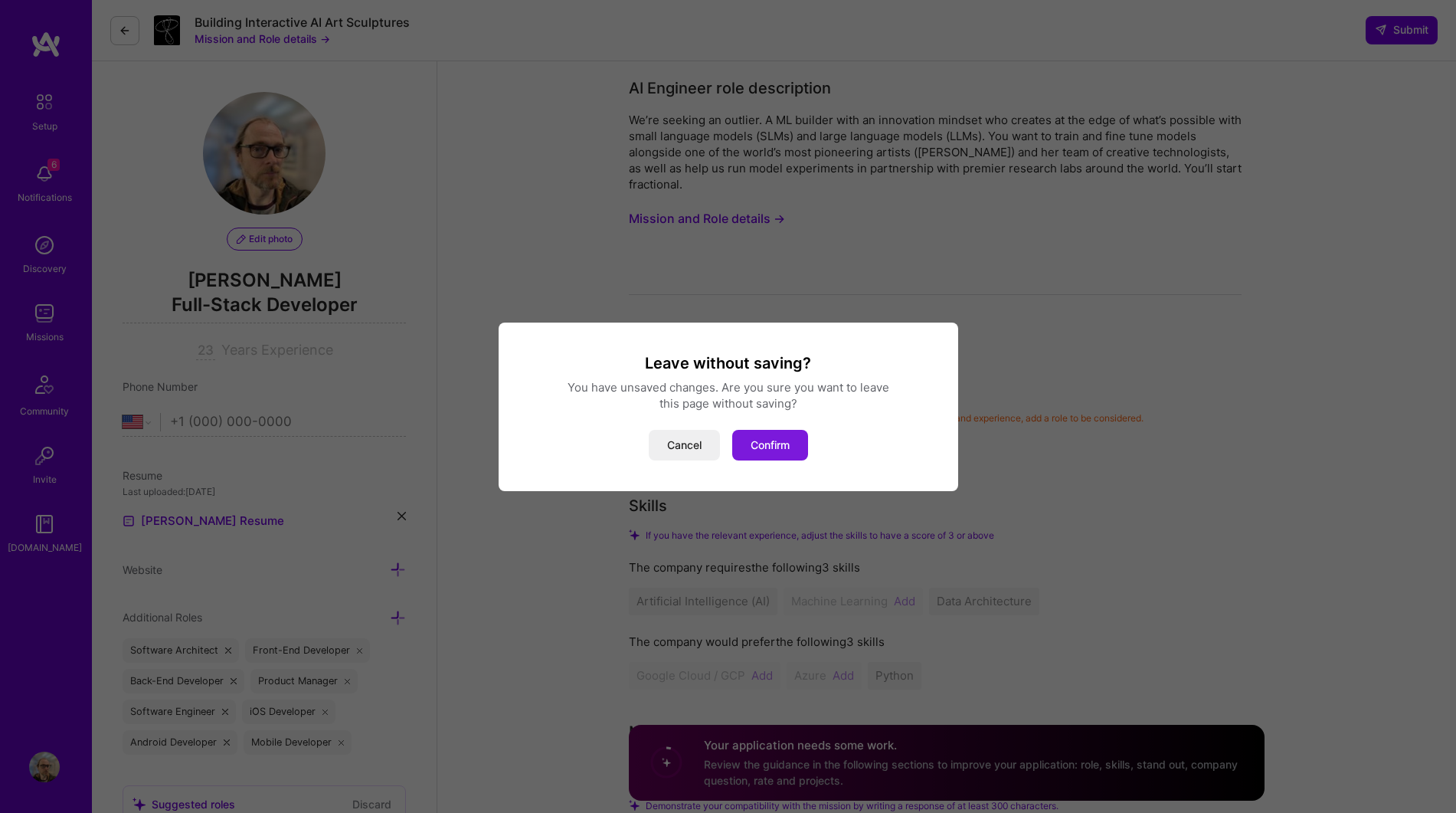
click at [777, 457] on button "Confirm" at bounding box center [769, 444] width 75 height 30
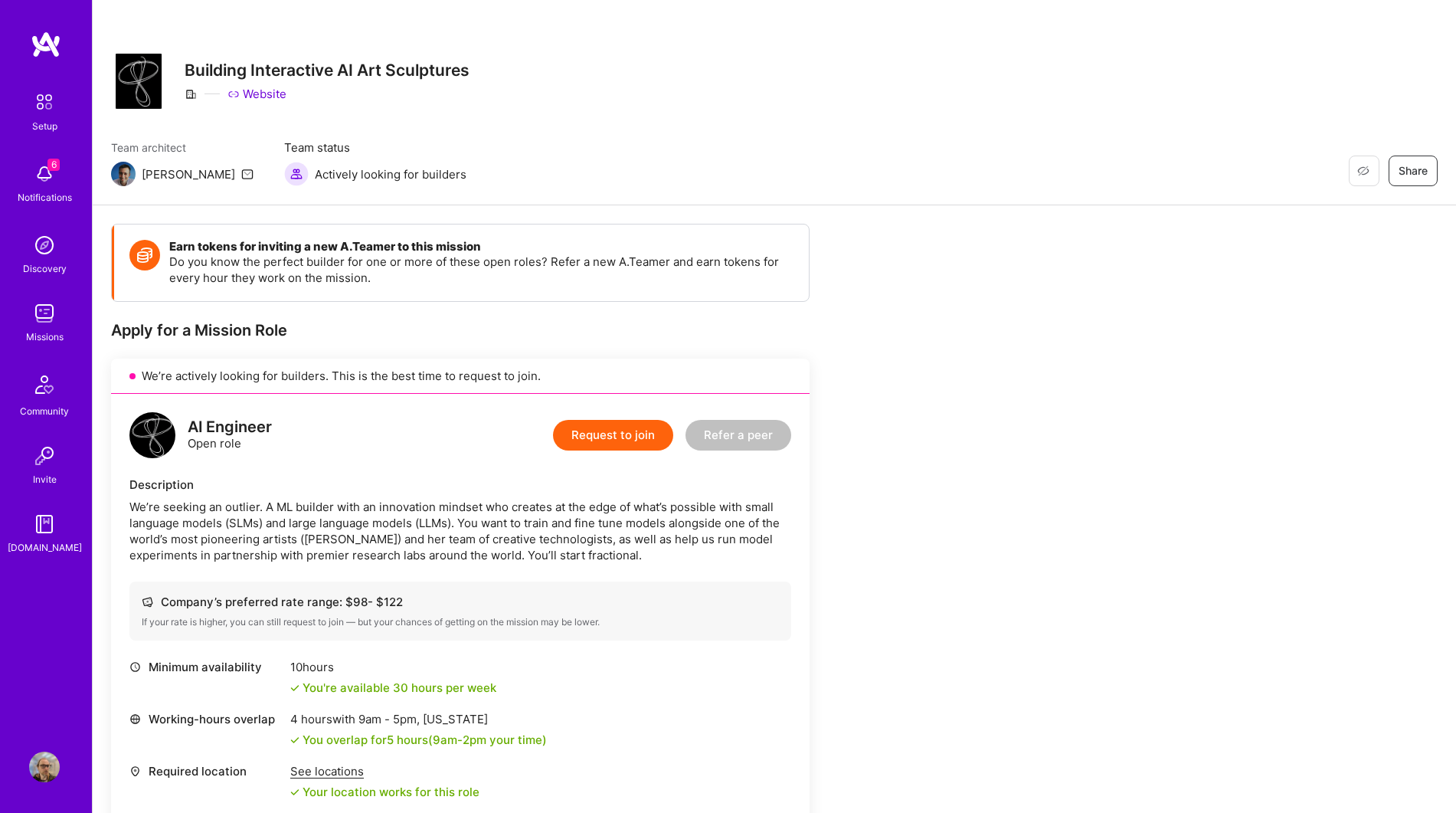
click at [39, 308] on img at bounding box center [44, 313] width 30 height 30
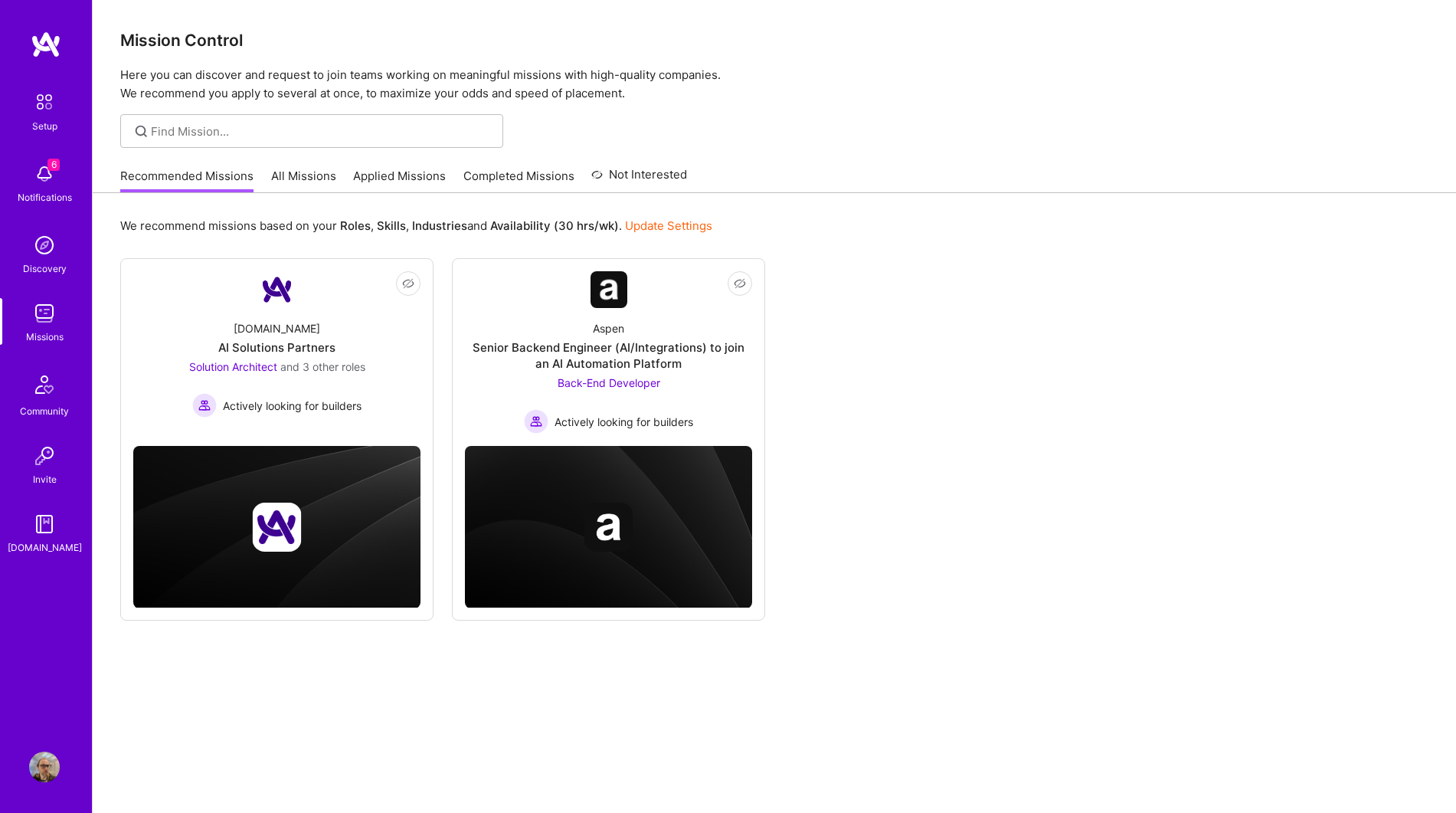
click at [318, 202] on div "We recommend missions based on your Roles , Skills , Industries and Availabilit…" at bounding box center [774, 519] width 1363 height 651
click at [298, 174] on link "All Missions" at bounding box center [304, 180] width 65 height 25
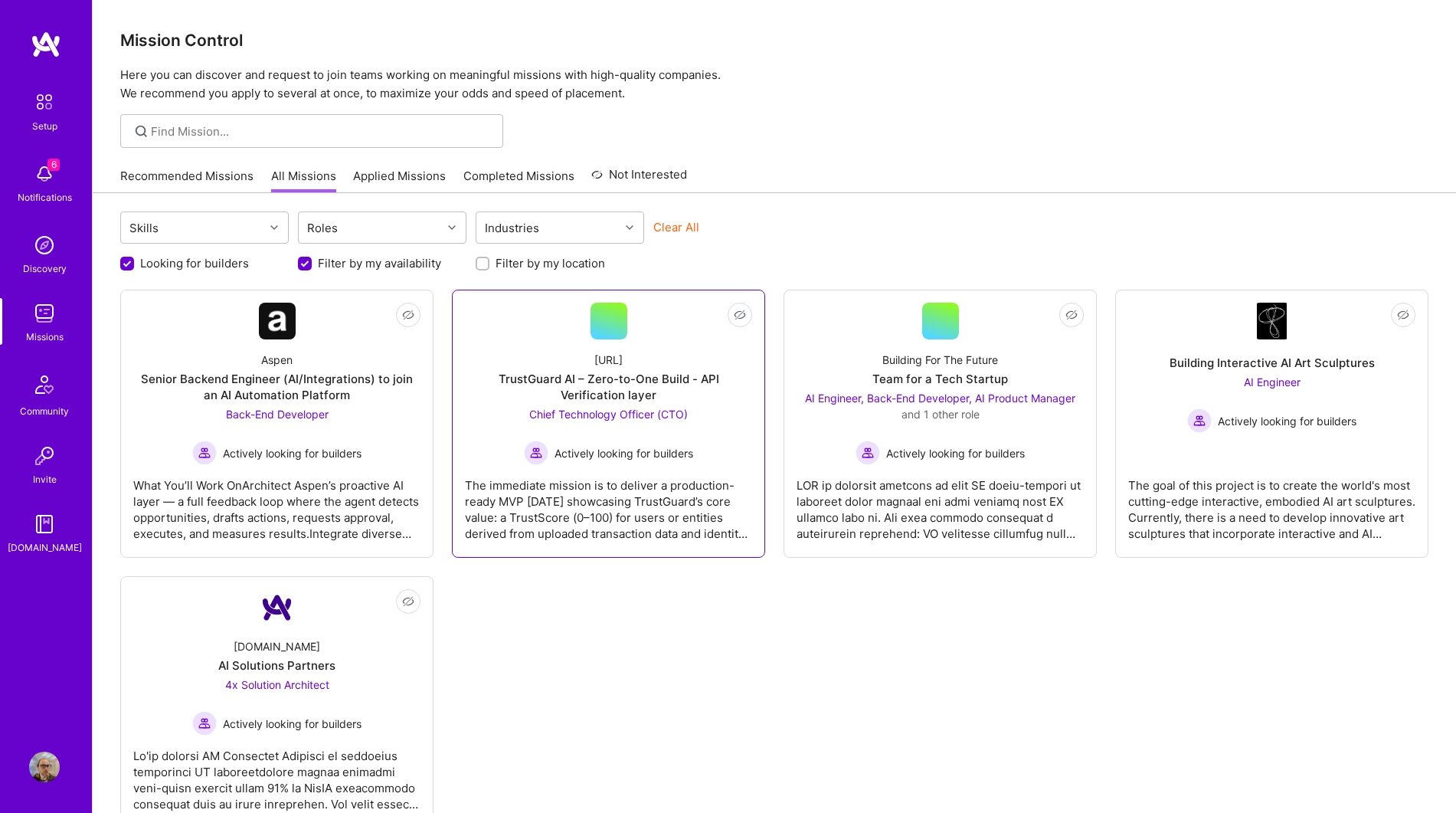
click at [665, 509] on div "The immediate mission is to deliver a production-ready MVP [DATE] showcasing Tr…" at bounding box center [608, 503] width 287 height 76
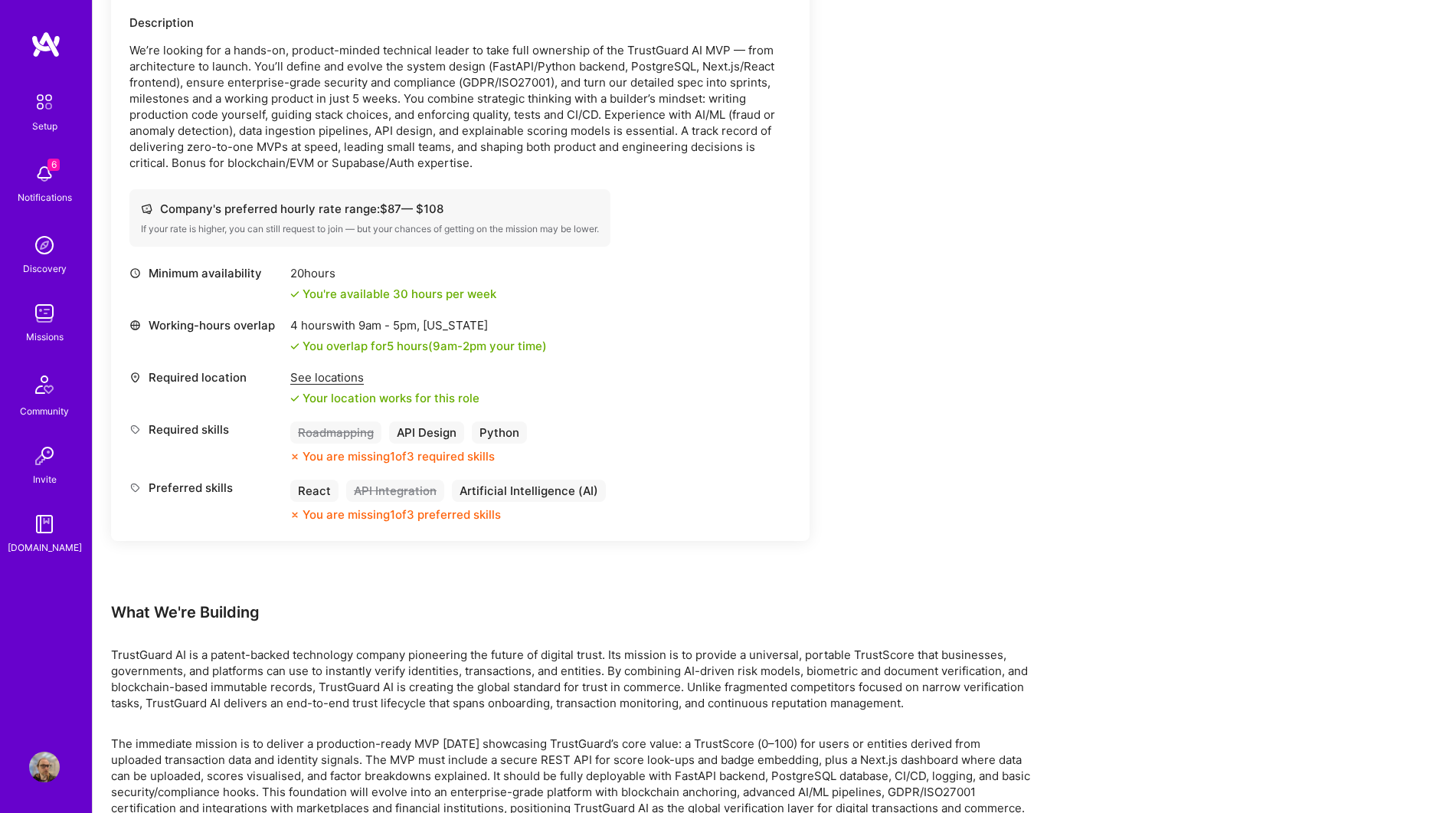
scroll to position [462, 0]
